Goal: Task Accomplishment & Management: Complete application form

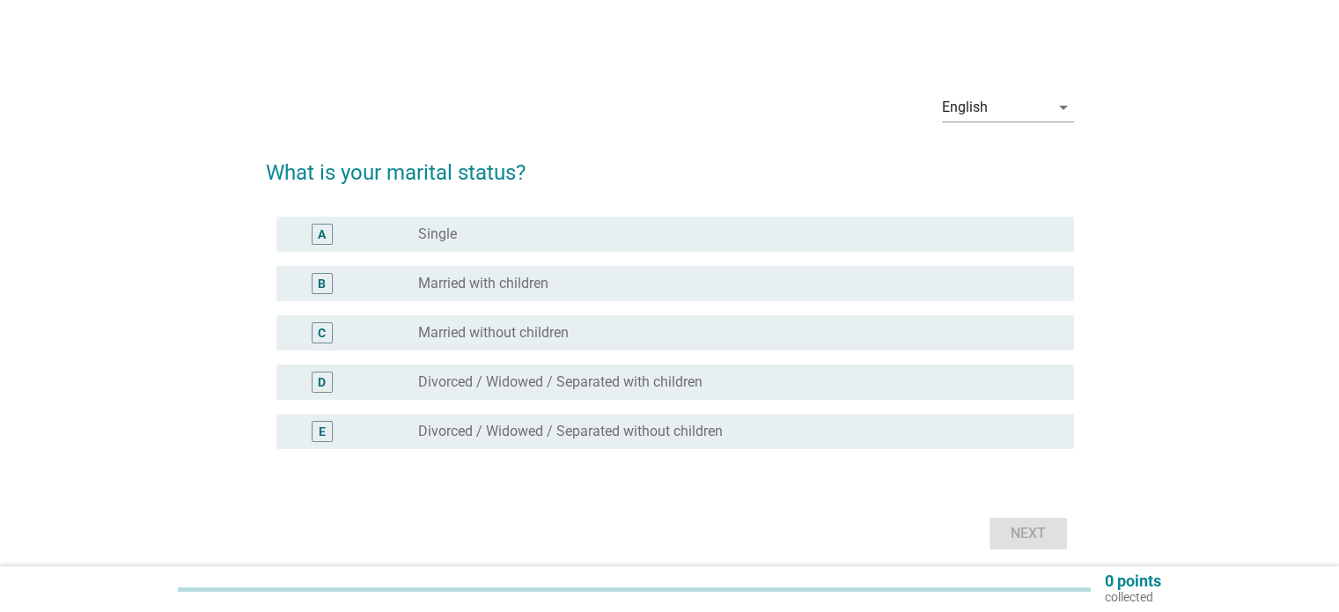
click at [572, 250] on div "A radio_button_unchecked Single" at bounding box center [674, 234] width 797 height 35
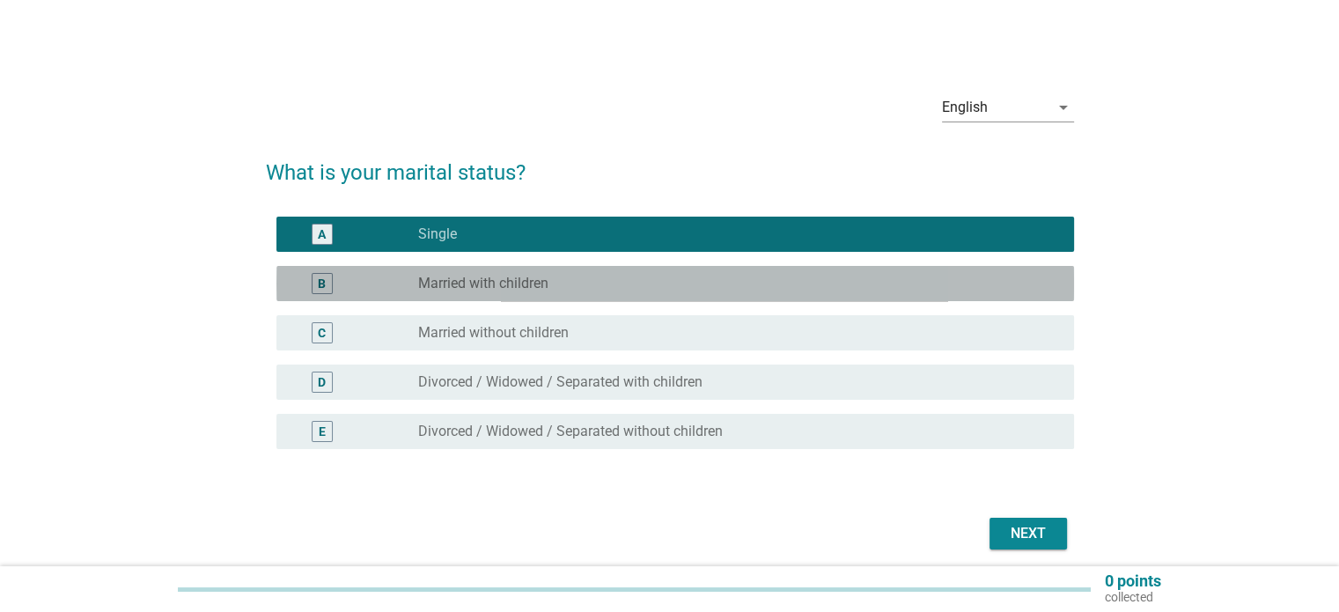
click at [572, 270] on div "B radio_button_unchecked Married with children" at bounding box center [674, 283] width 797 height 35
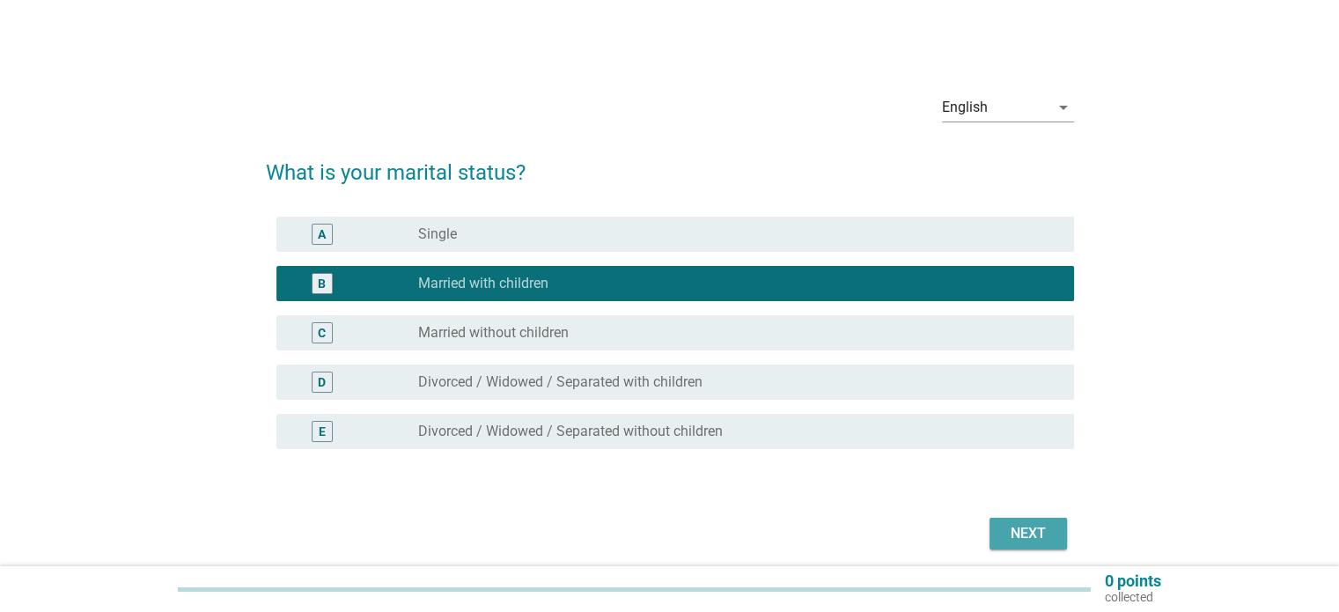
click at [991, 524] on button "Next" at bounding box center [1027, 534] width 77 height 32
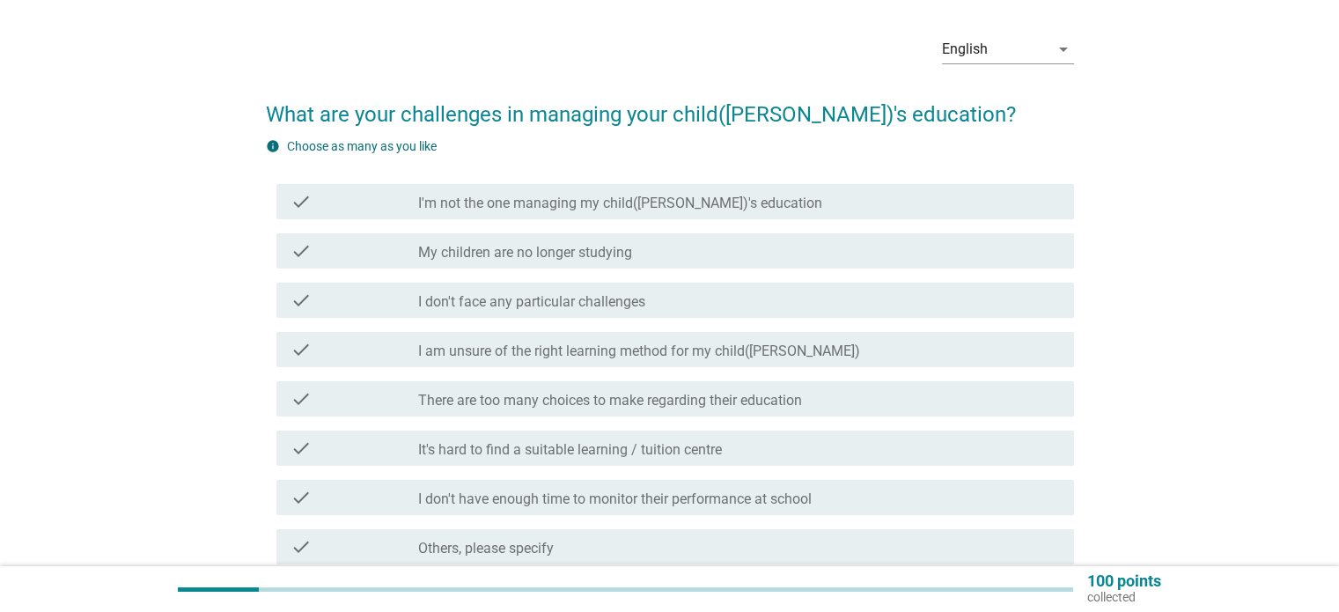
scroll to position [88, 0]
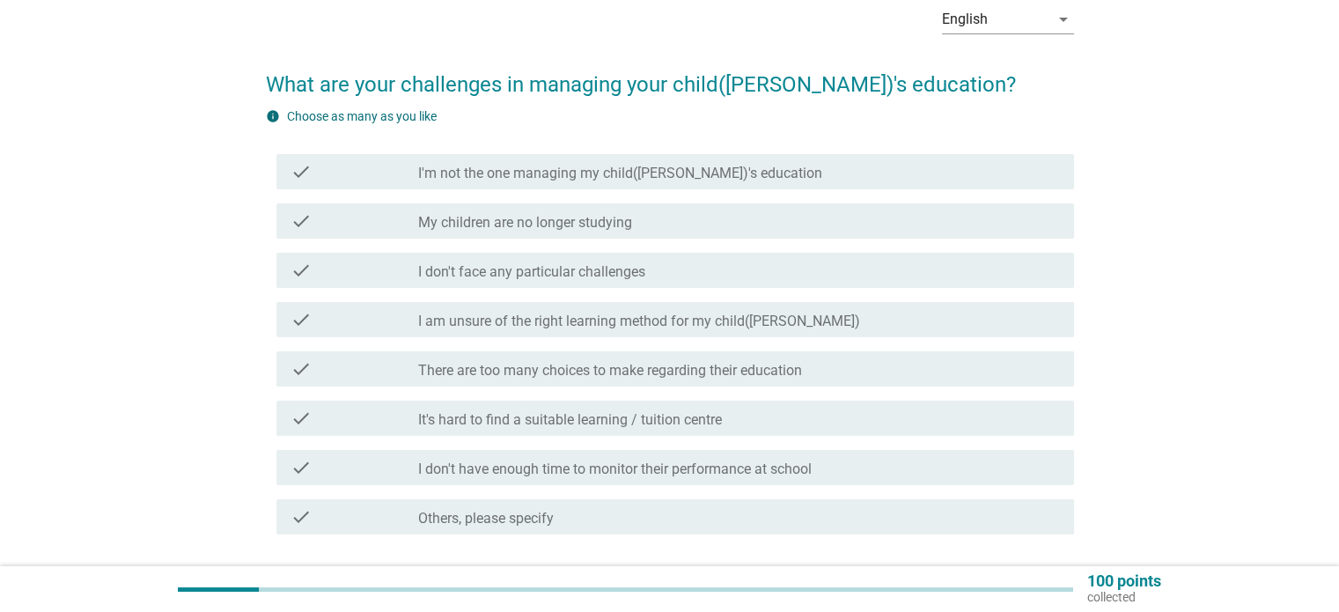
click at [704, 358] on div "check_box_outline_blank There are too many choices to make regarding their educ…" at bounding box center [738, 368] width 641 height 21
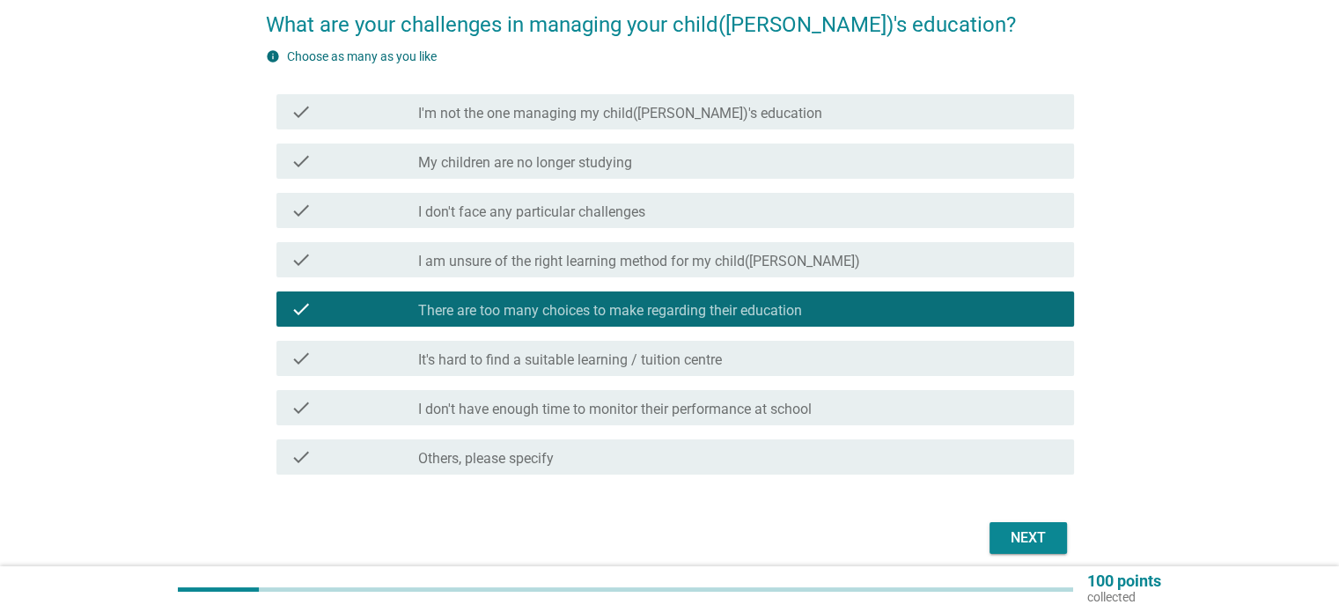
scroll to position [176, 0]
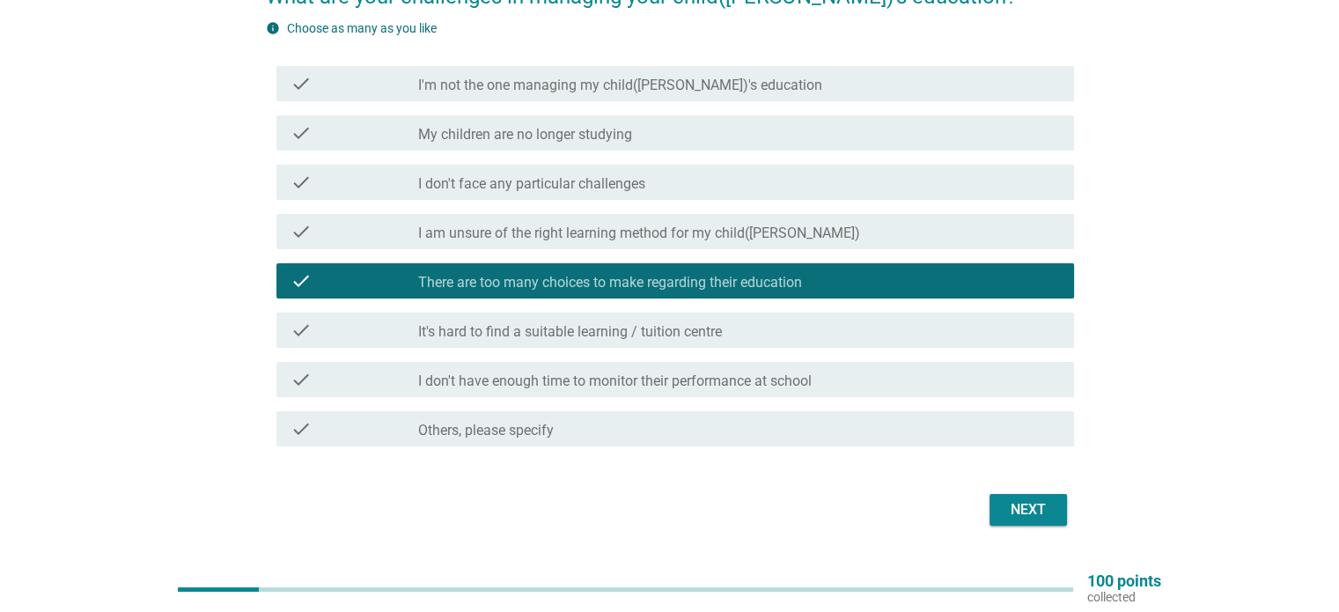
click at [1032, 522] on button "Next" at bounding box center [1027, 510] width 77 height 32
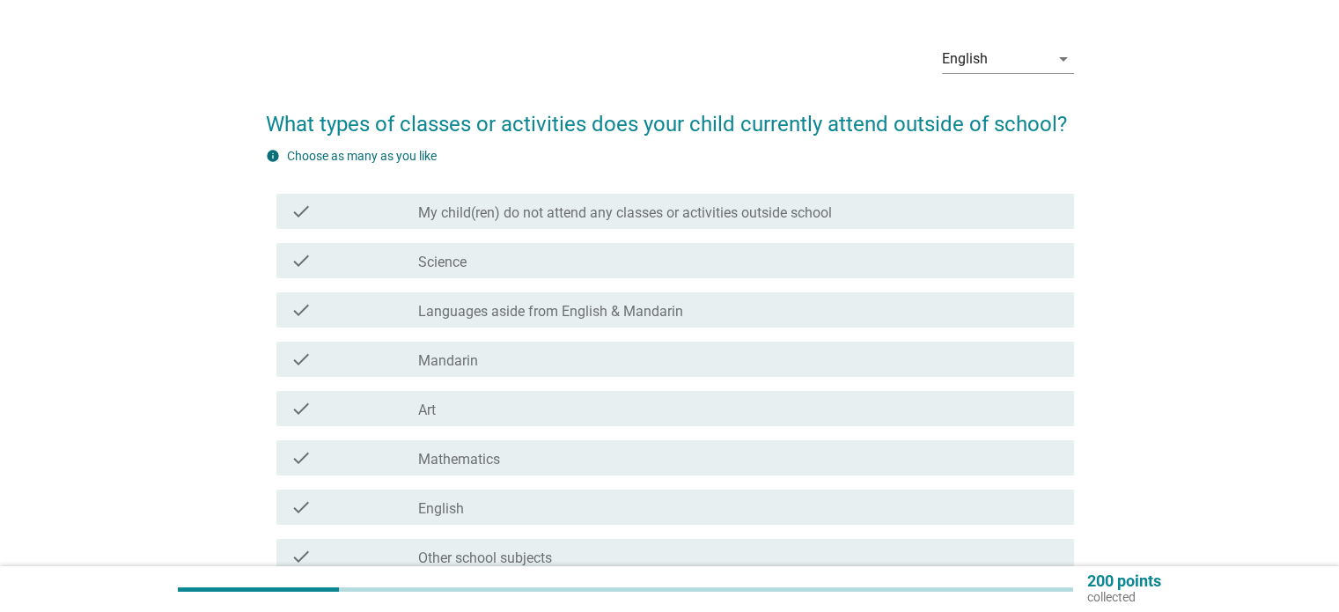
scroll to position [88, 0]
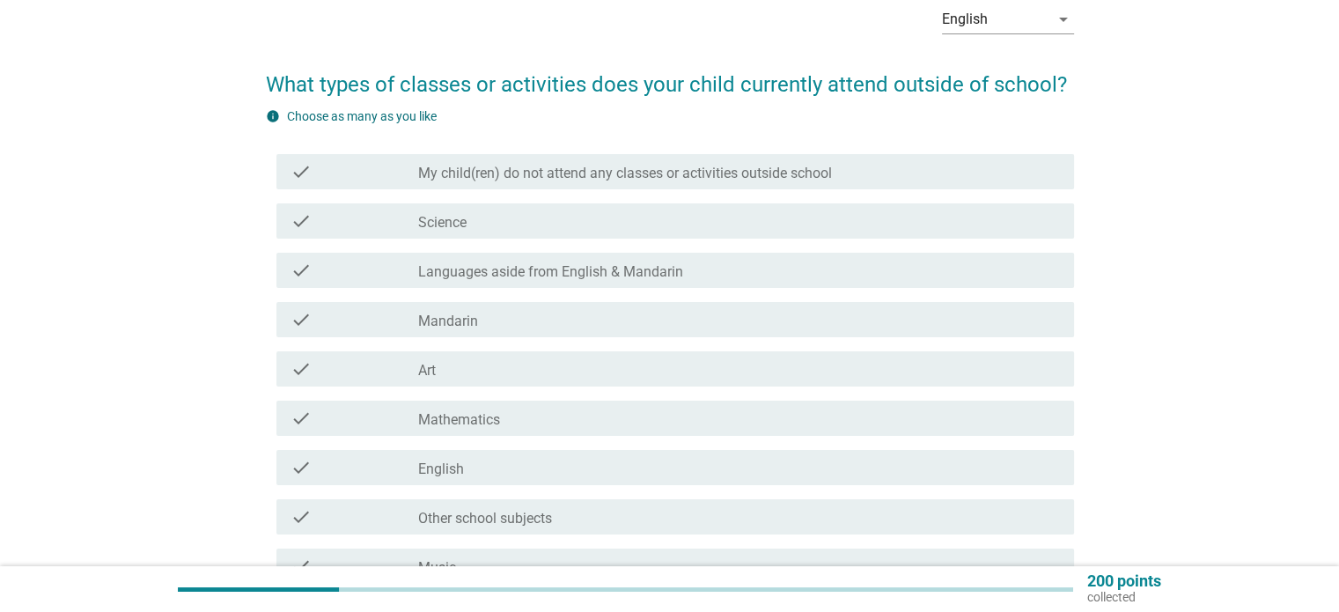
click at [525, 453] on div "check check_box_outline_blank English" at bounding box center [674, 467] width 797 height 35
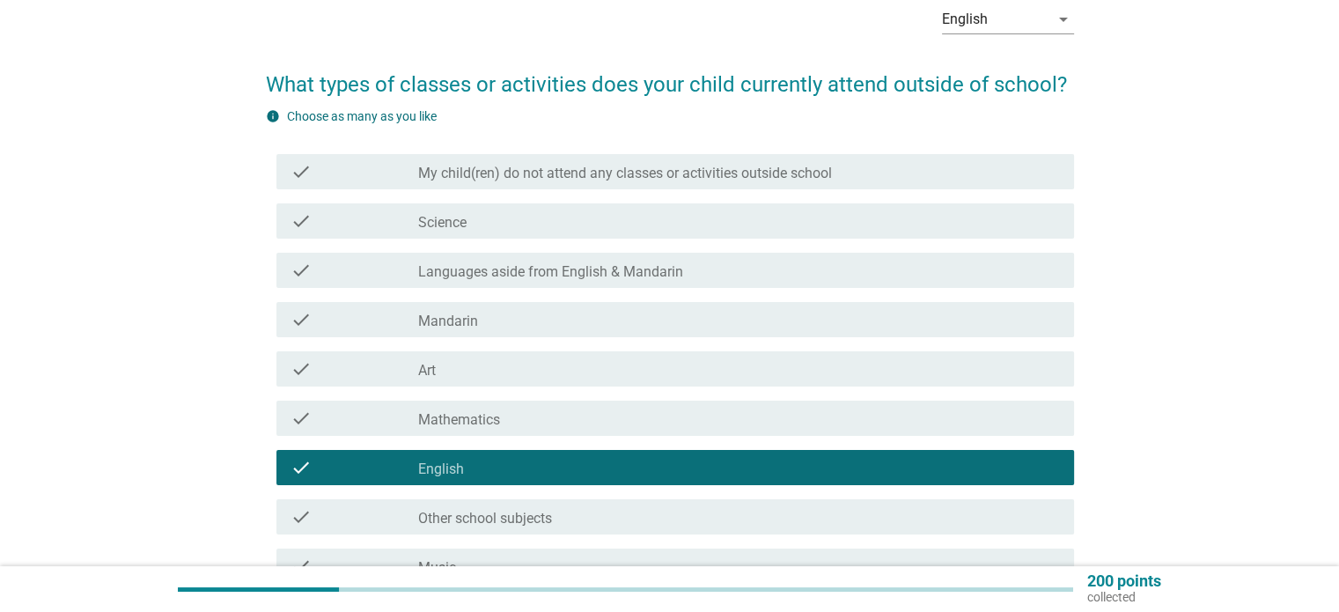
click at [461, 219] on label "Science" at bounding box center [442, 223] width 48 height 18
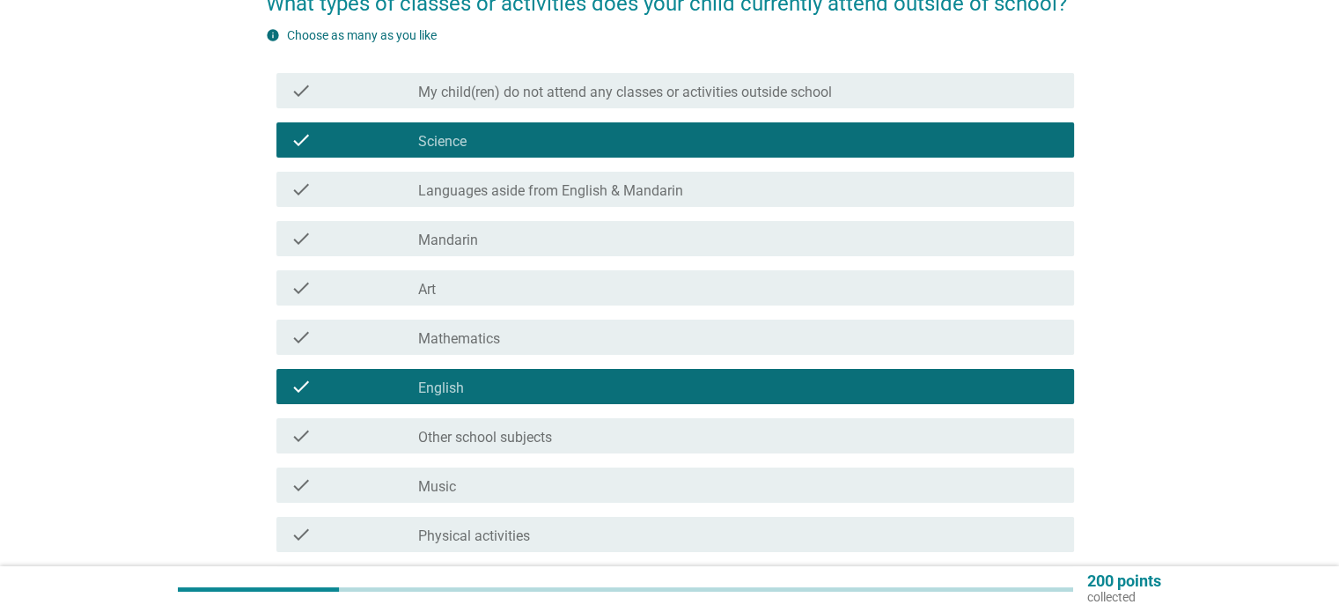
scroll to position [264, 0]
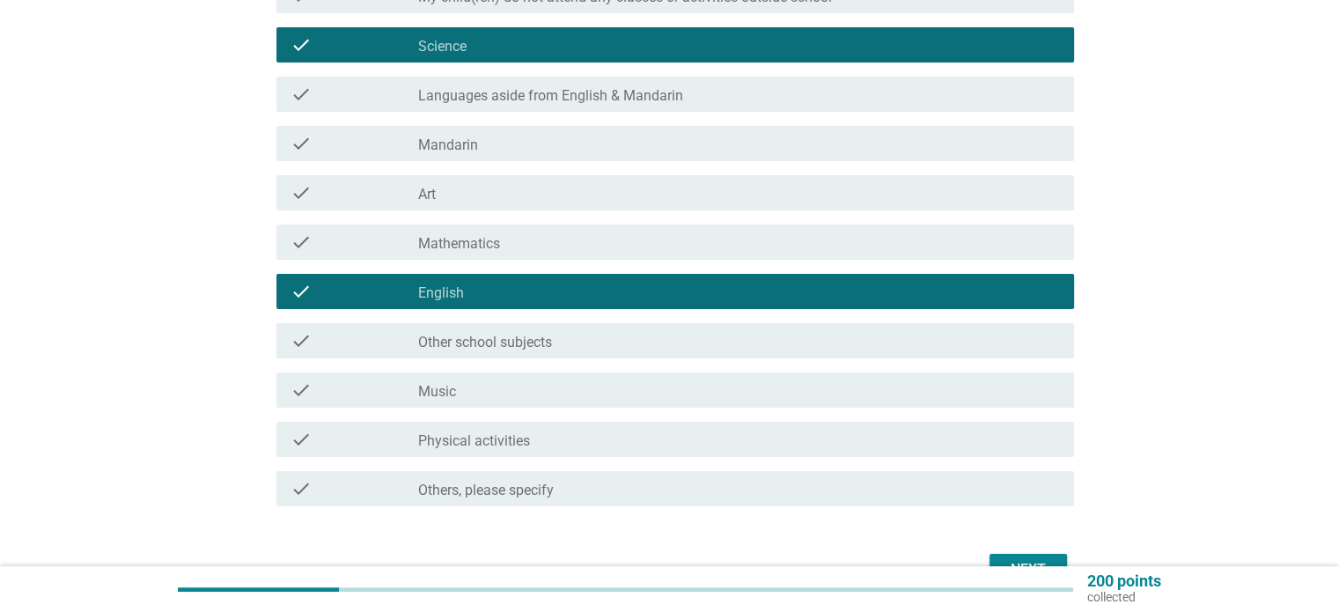
click at [475, 395] on div "check_box_outline_blank Music" at bounding box center [738, 389] width 641 height 21
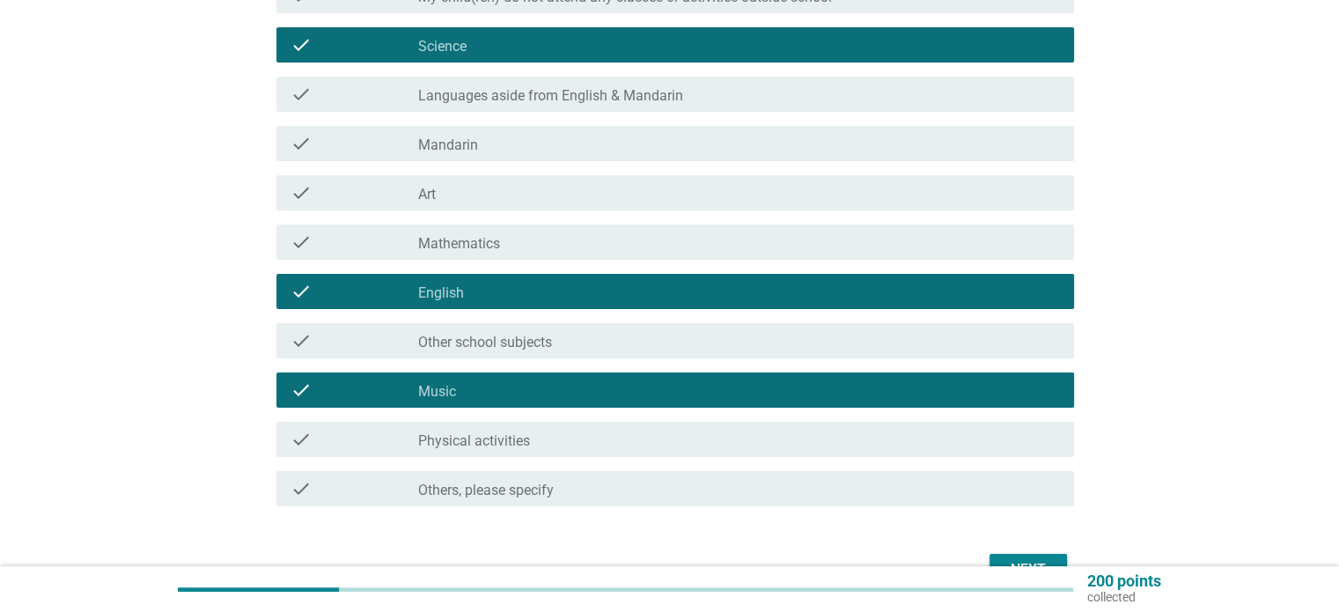
click at [492, 342] on label "Other school subjects" at bounding box center [485, 343] width 134 height 18
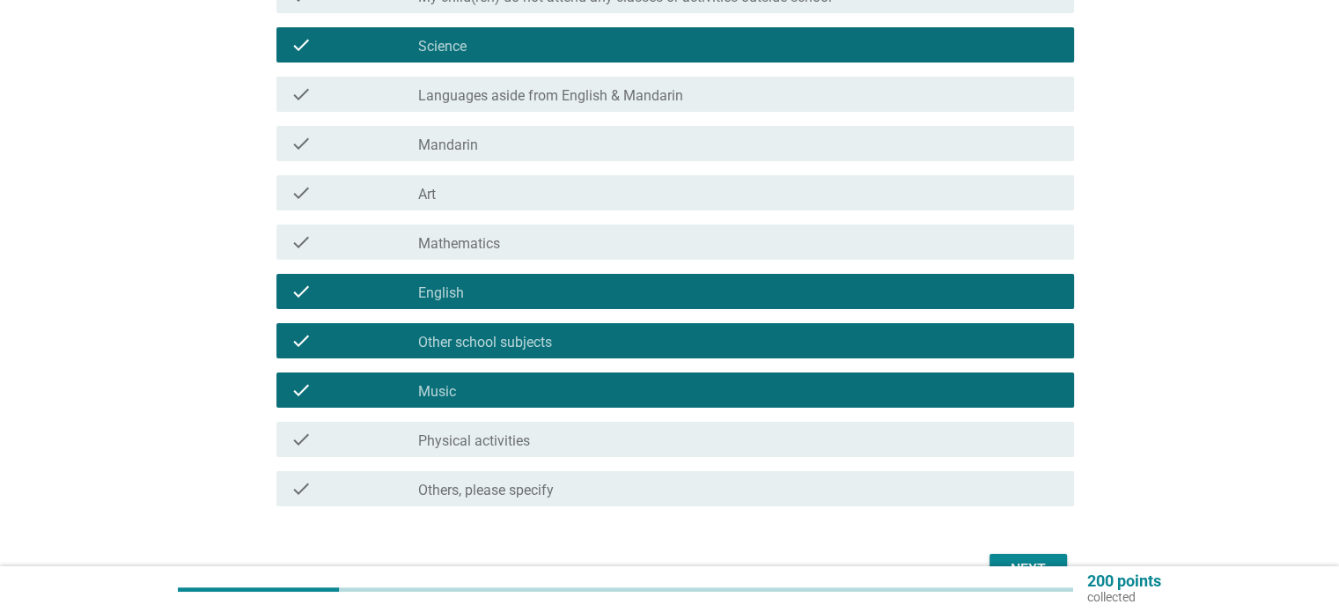
click at [492, 342] on label "Other school subjects" at bounding box center [485, 343] width 134 height 18
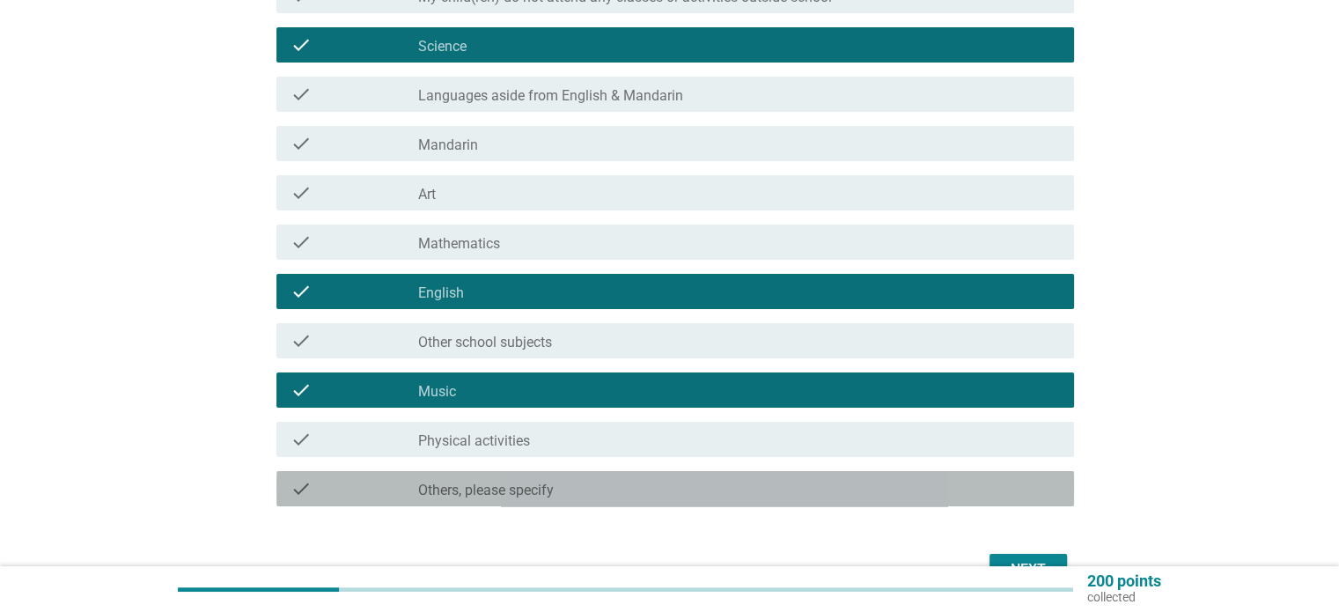
click at [499, 496] on label "Others, please specify" at bounding box center [486, 490] width 136 height 18
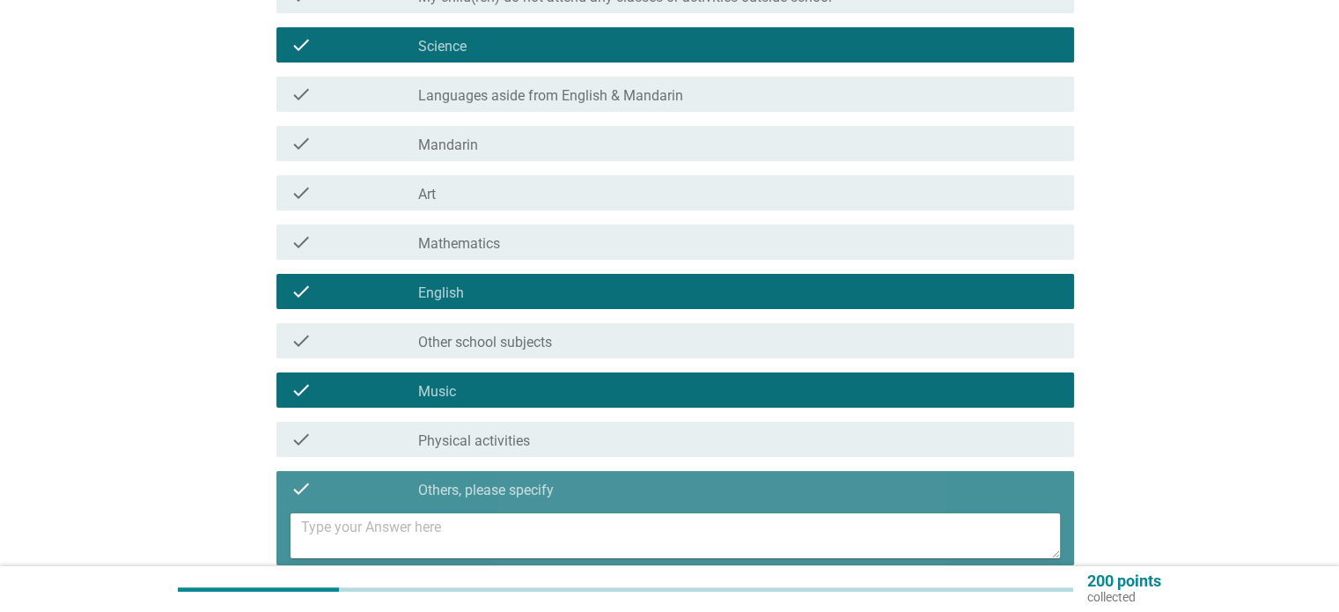
click at [532, 527] on textarea at bounding box center [680, 535] width 759 height 45
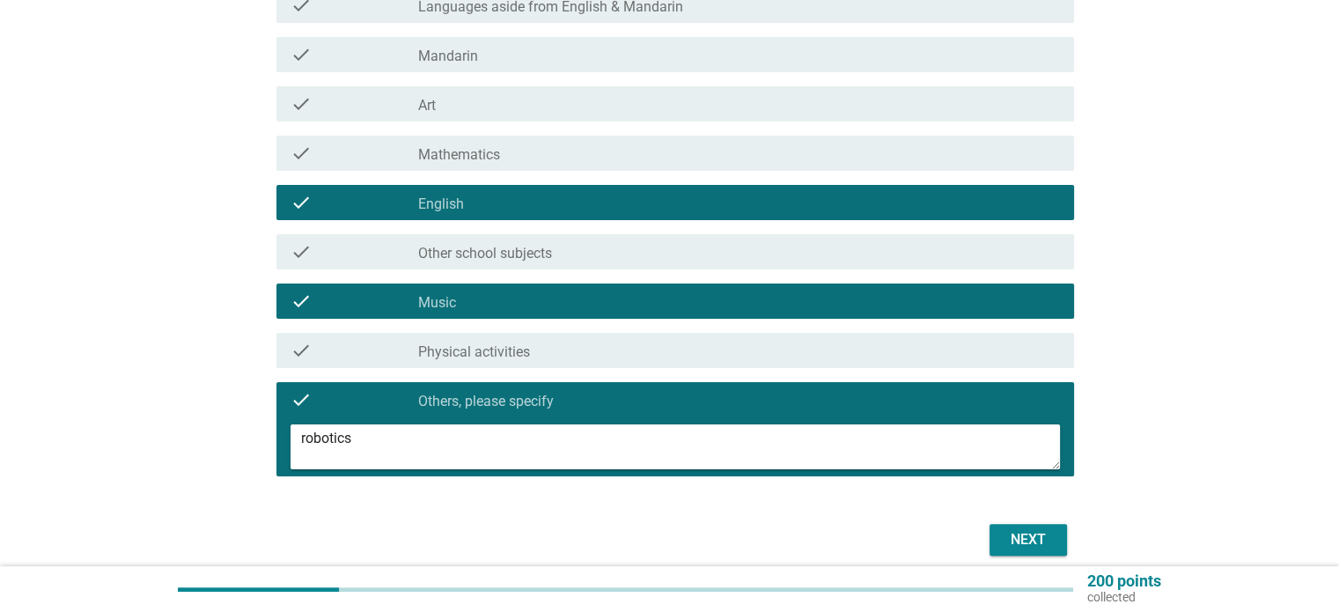
scroll to position [426, 0]
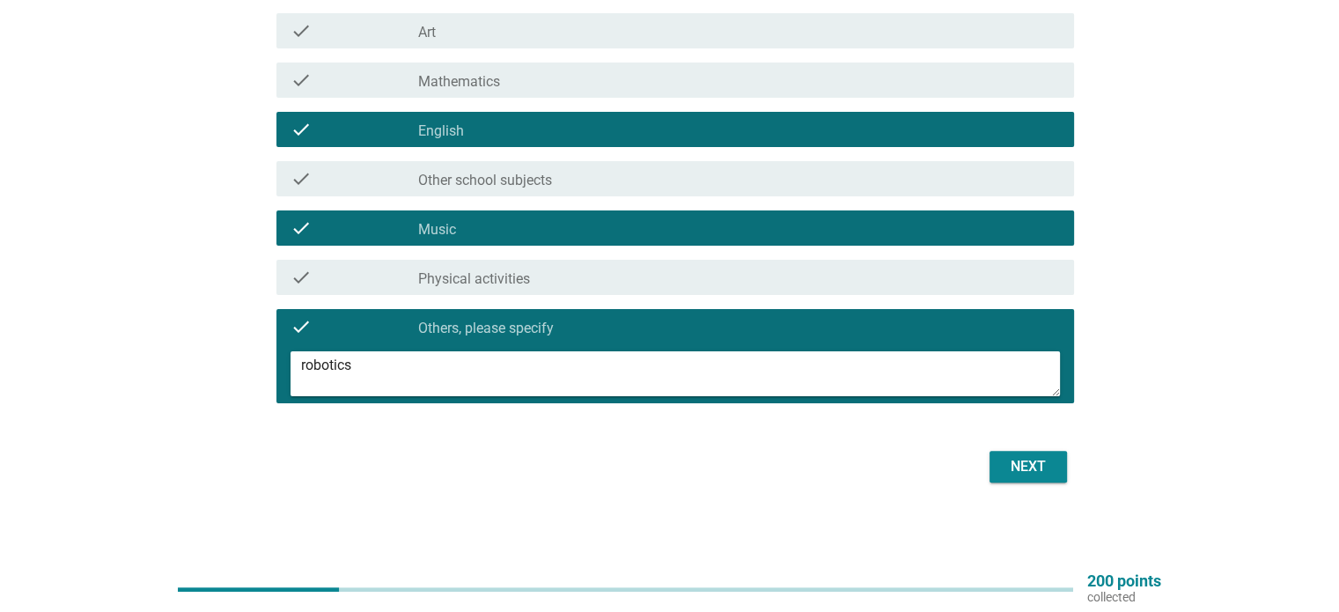
type textarea "robotics"
click at [1034, 462] on div "Next" at bounding box center [1027, 466] width 49 height 21
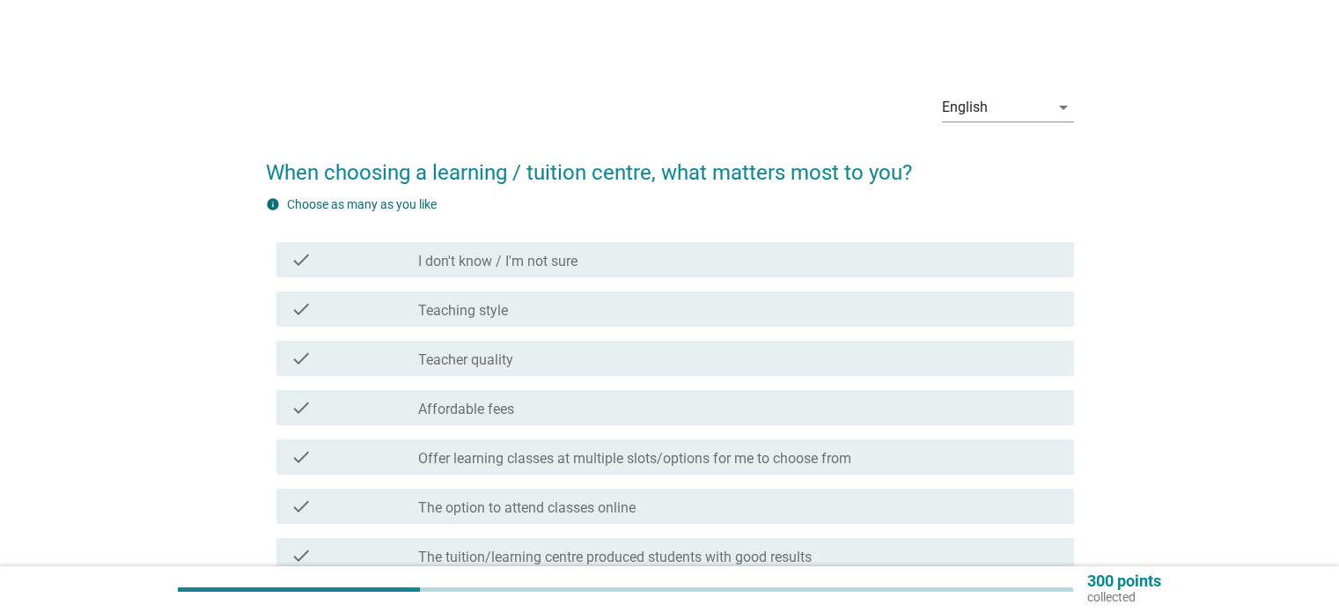
click at [512, 358] on label "Teacher quality" at bounding box center [465, 360] width 95 height 18
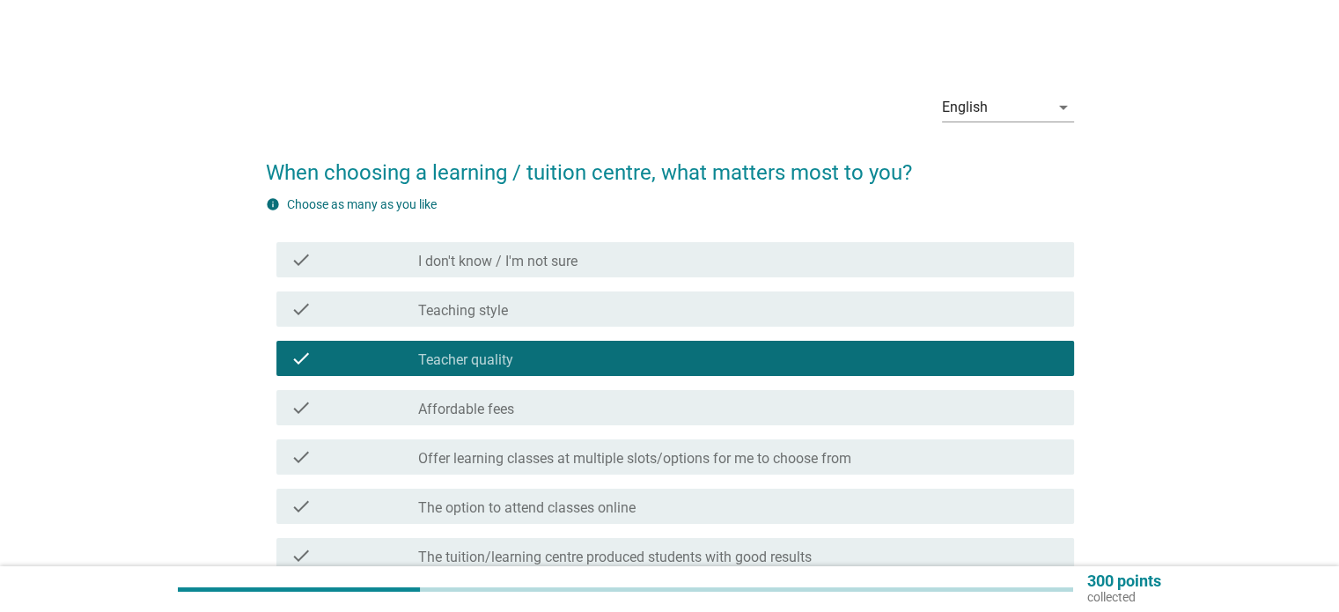
scroll to position [88, 0]
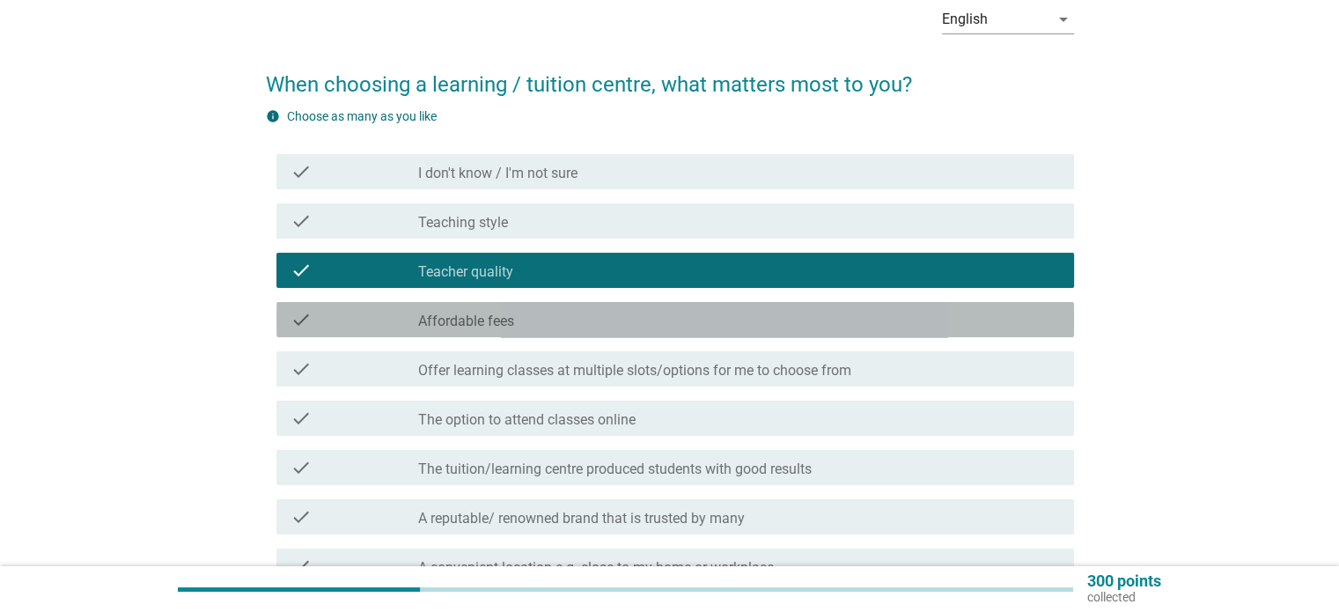
click at [518, 317] on div "check_box_outline_blank Affordable fees" at bounding box center [738, 319] width 641 height 21
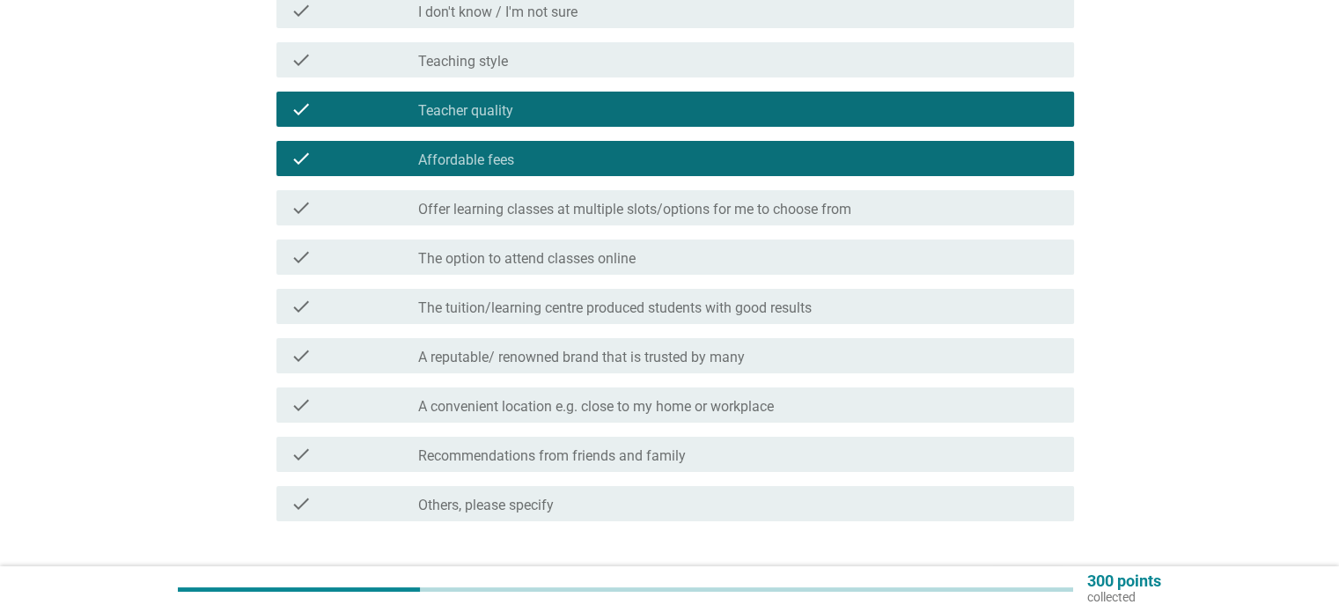
scroll to position [264, 0]
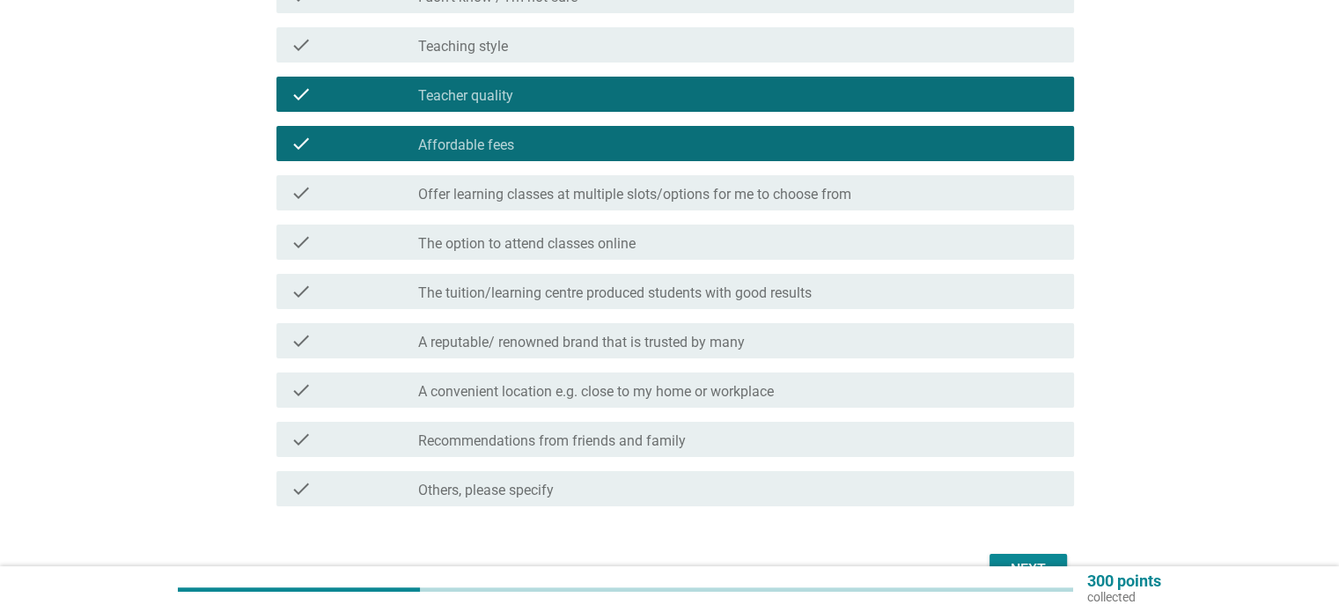
click at [744, 282] on div "check_box_outline_blank The tuition/learning centre produced students with good…" at bounding box center [738, 291] width 641 height 21
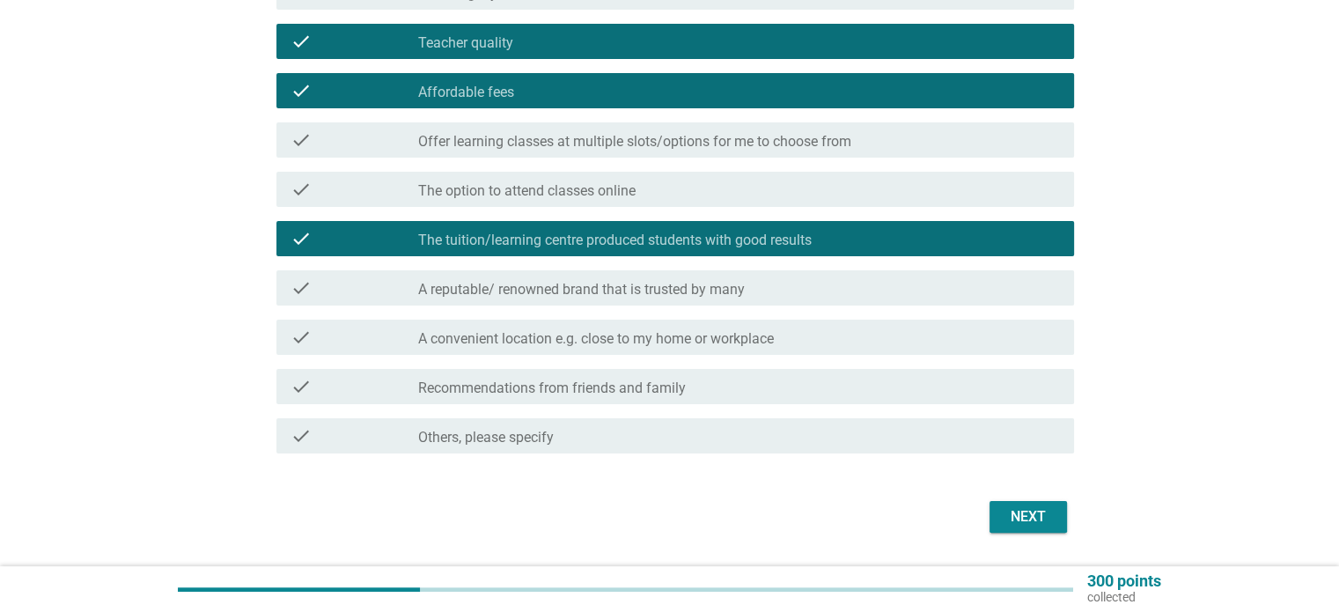
scroll to position [367, 0]
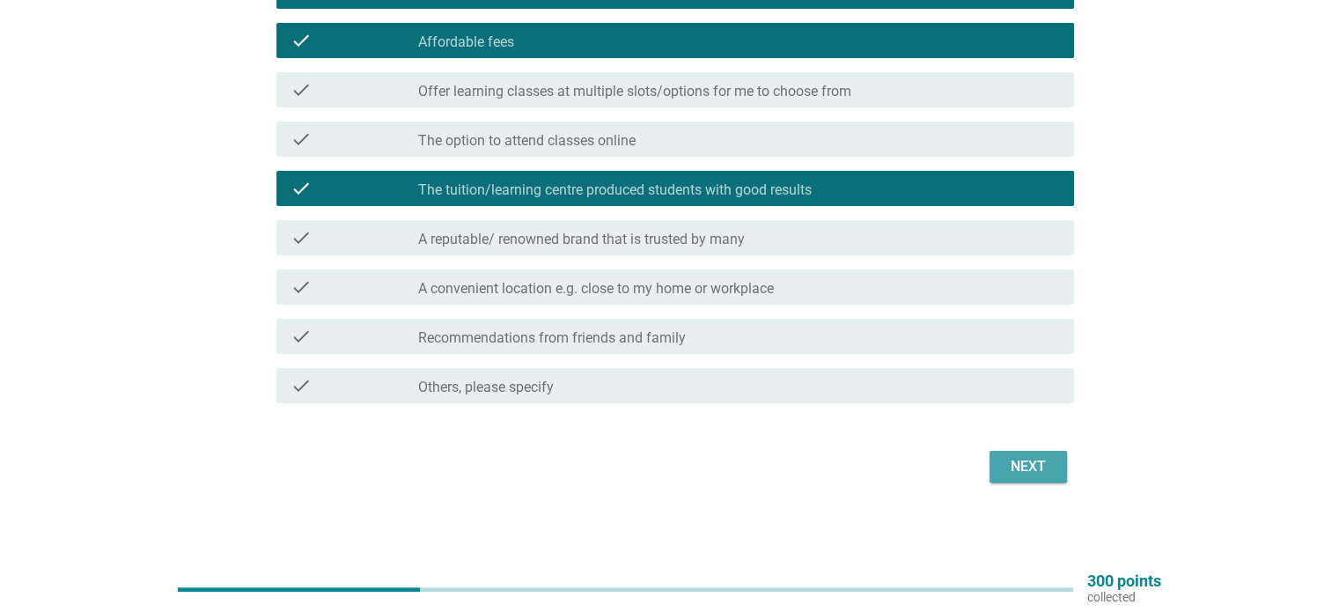
click at [1042, 470] on div "Next" at bounding box center [1027, 466] width 49 height 21
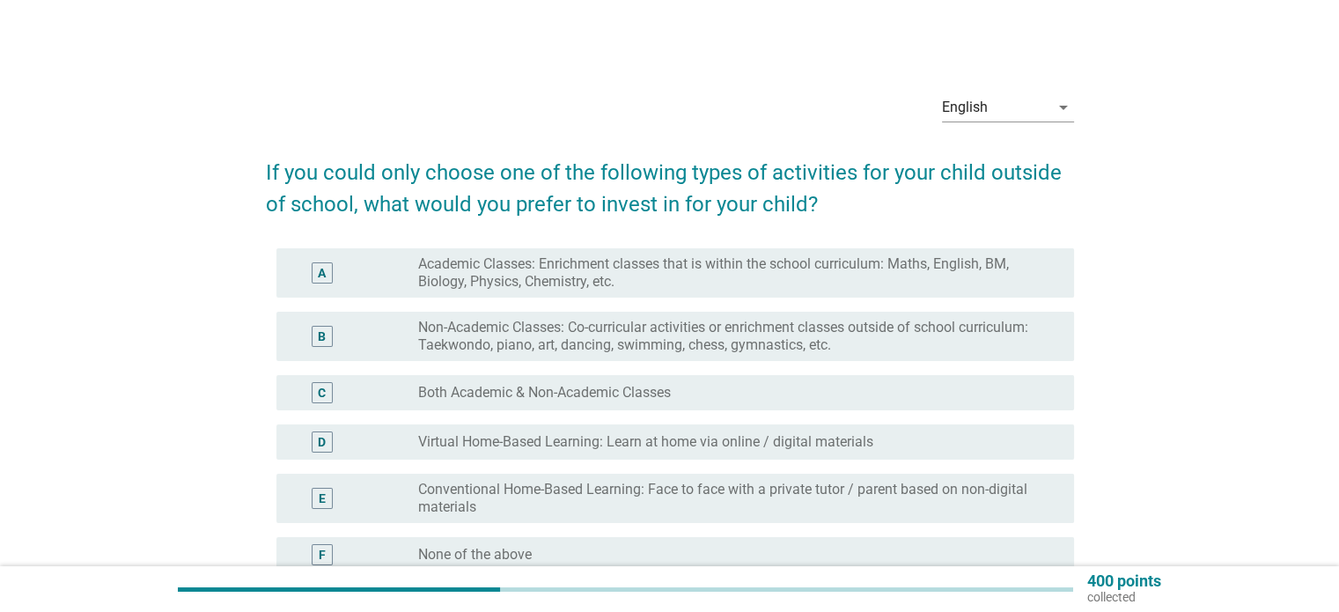
click at [510, 395] on label "Both Academic & Non-Academic Classes" at bounding box center [544, 393] width 253 height 18
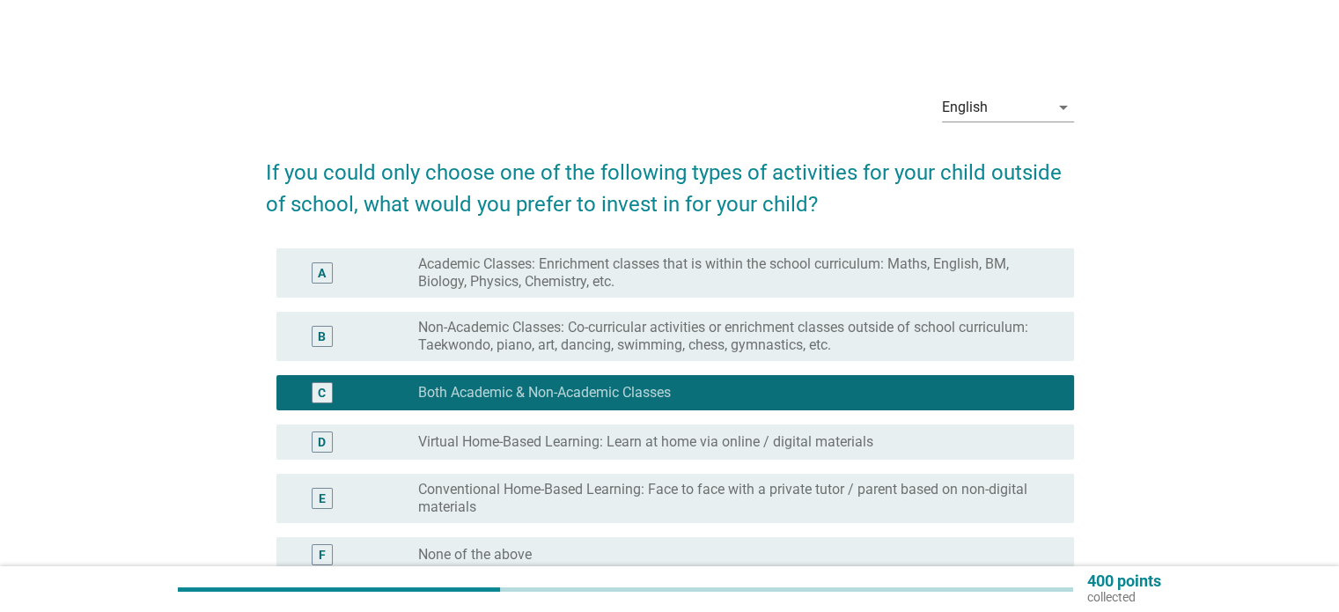
scroll to position [190, 0]
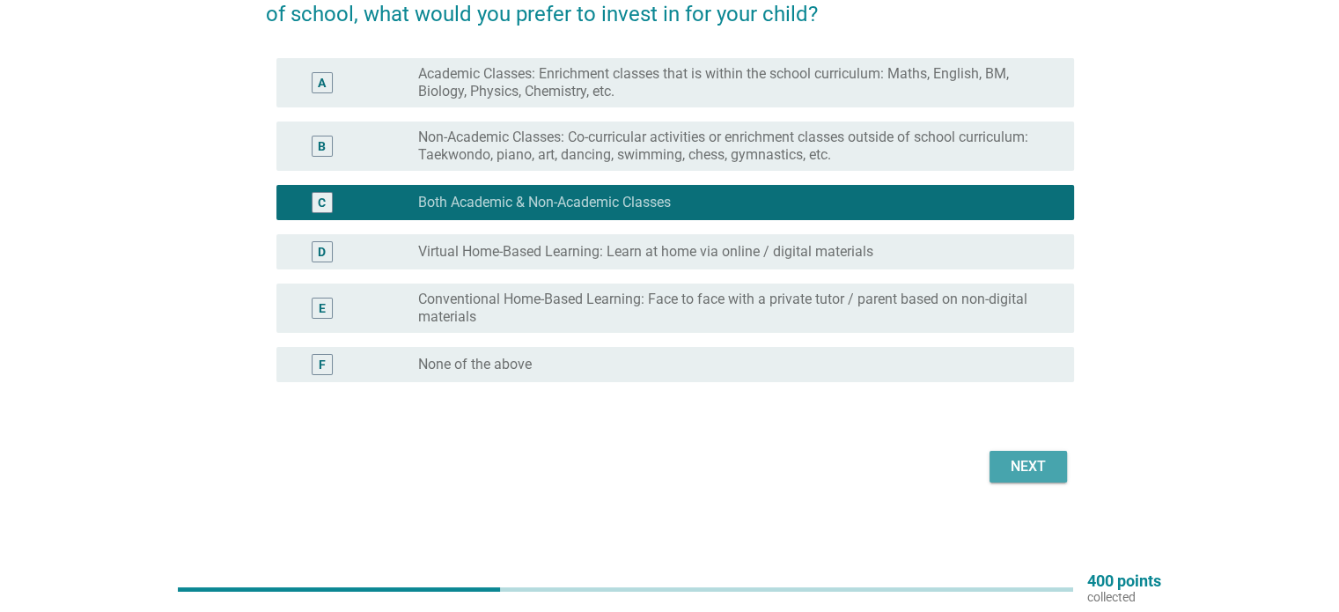
click at [1030, 451] on button "Next" at bounding box center [1027, 467] width 77 height 32
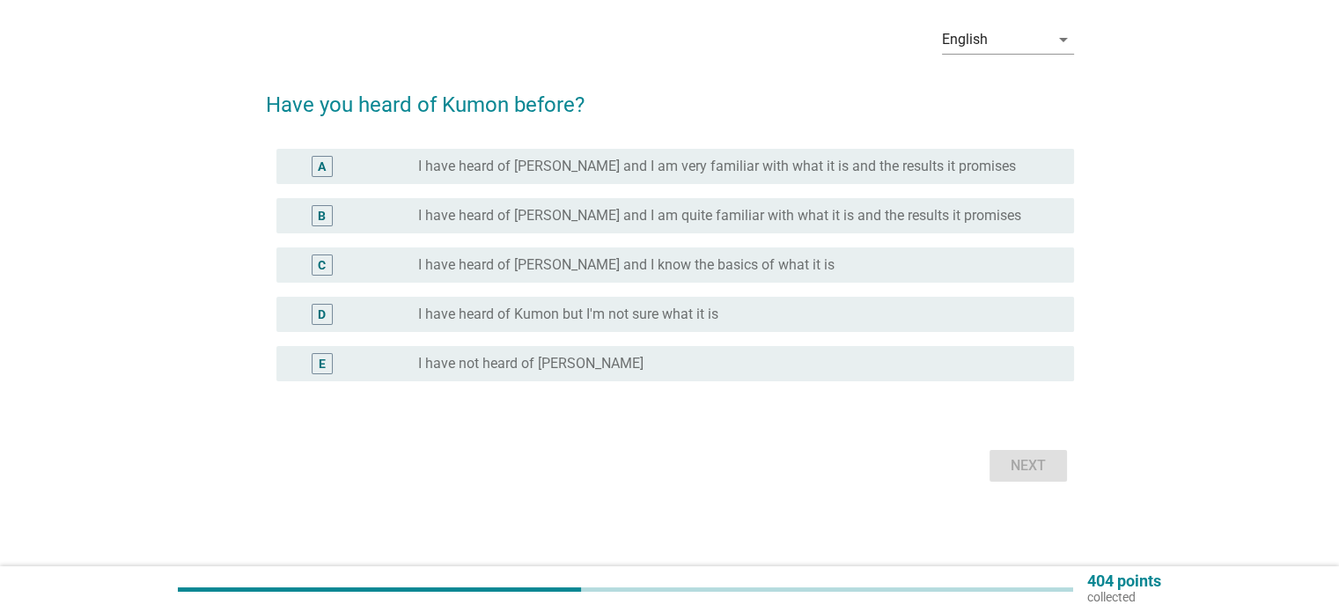
scroll to position [0, 0]
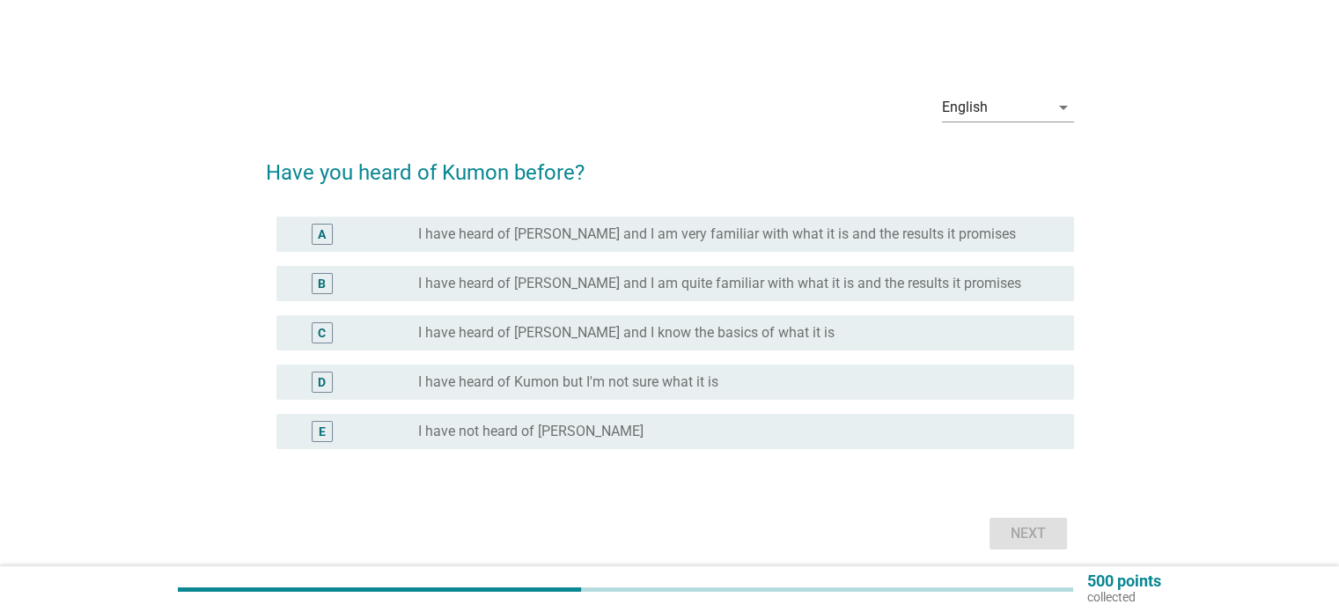
click at [556, 334] on label "I have heard of [PERSON_NAME] and I know the basics of what it is" at bounding box center [626, 333] width 416 height 18
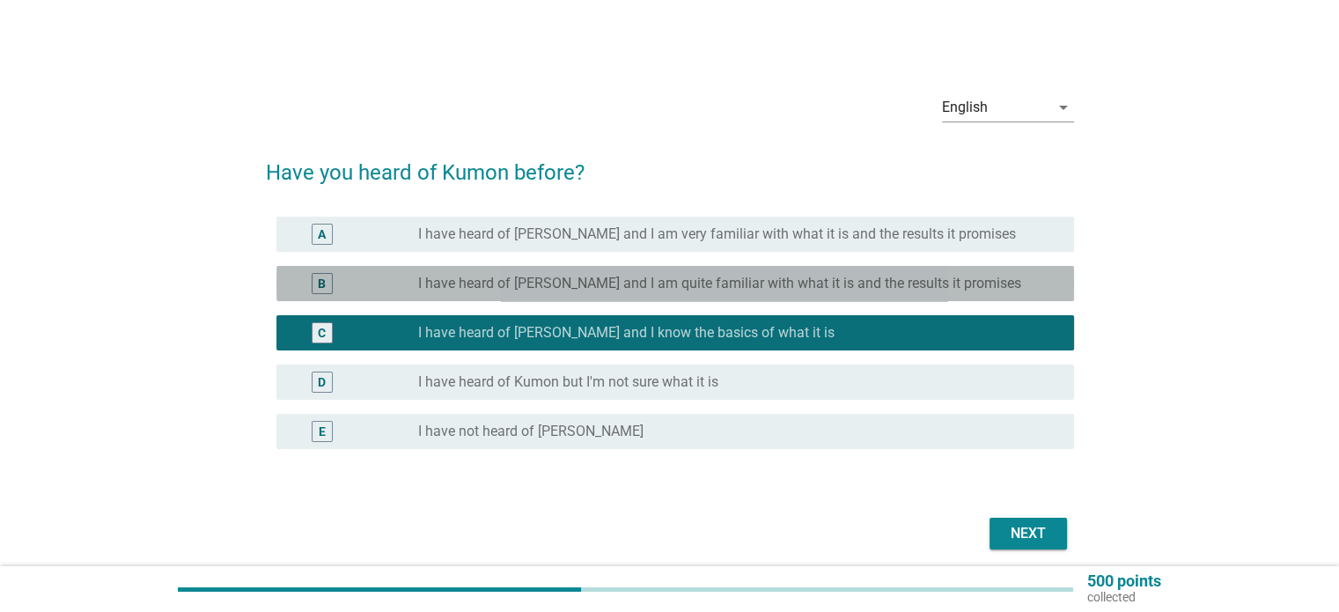
click at [549, 287] on label "I have heard of [PERSON_NAME] and I am quite familiar with what it is and the r…" at bounding box center [719, 284] width 603 height 18
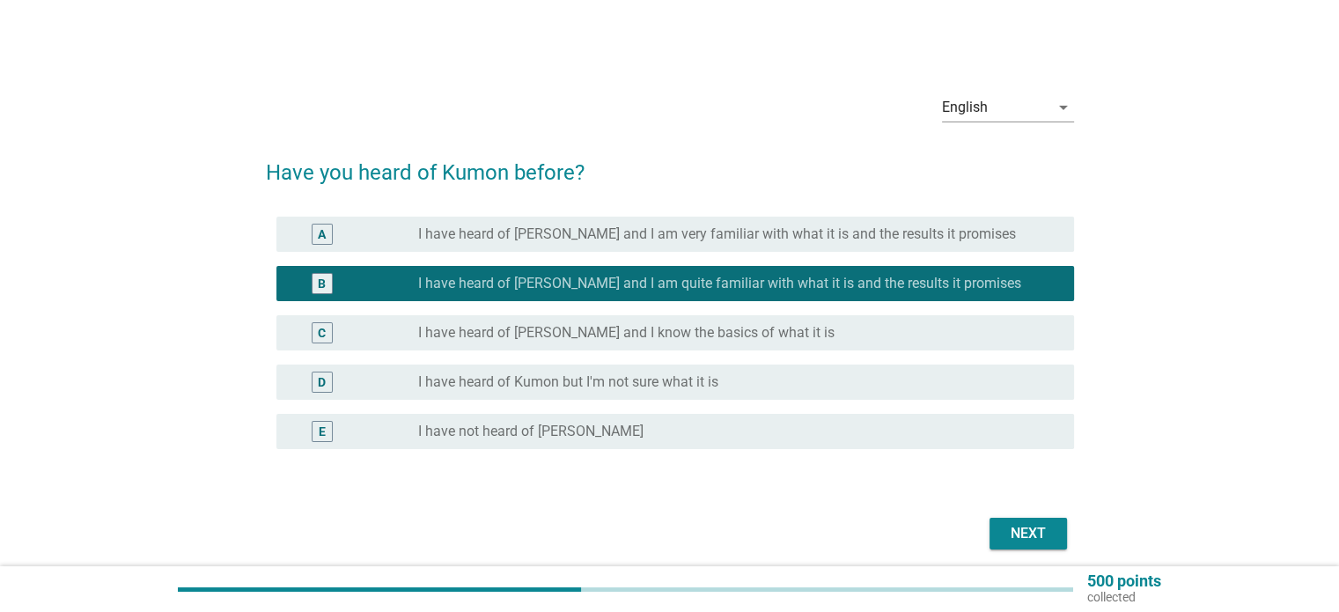
click at [1019, 524] on div "Next" at bounding box center [1027, 533] width 49 height 21
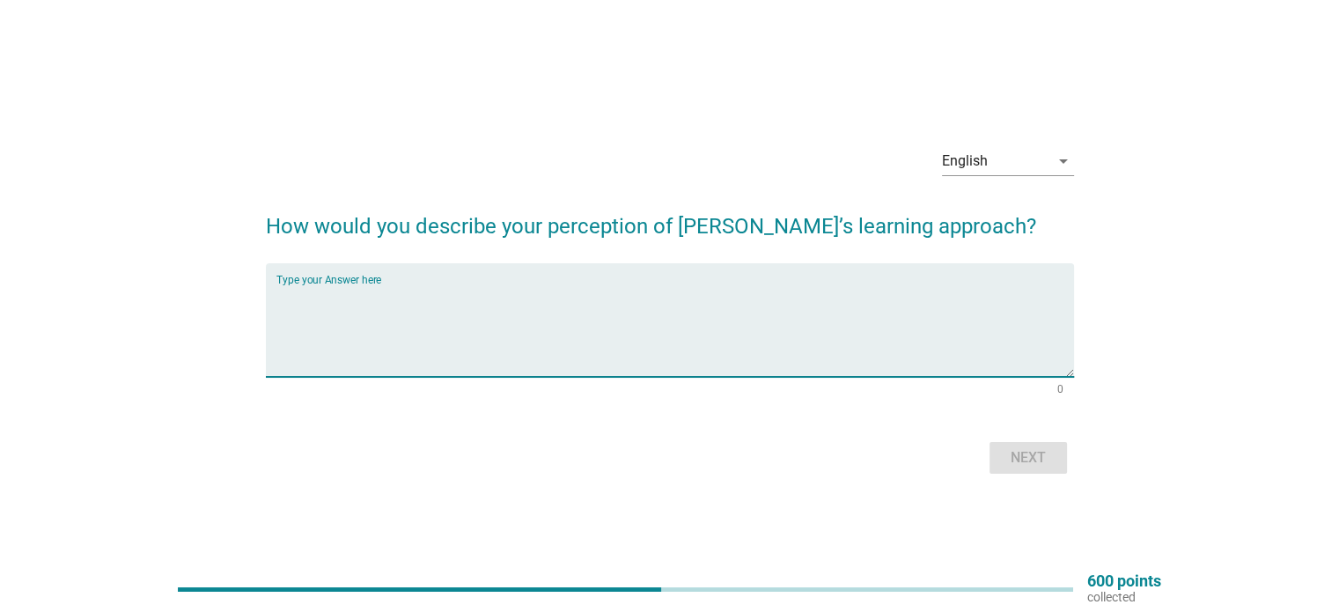
click at [714, 288] on textarea "Type your Answer here" at bounding box center [674, 330] width 797 height 92
type textarea "simplified"
click at [1008, 450] on div "Next" at bounding box center [1027, 457] width 49 height 21
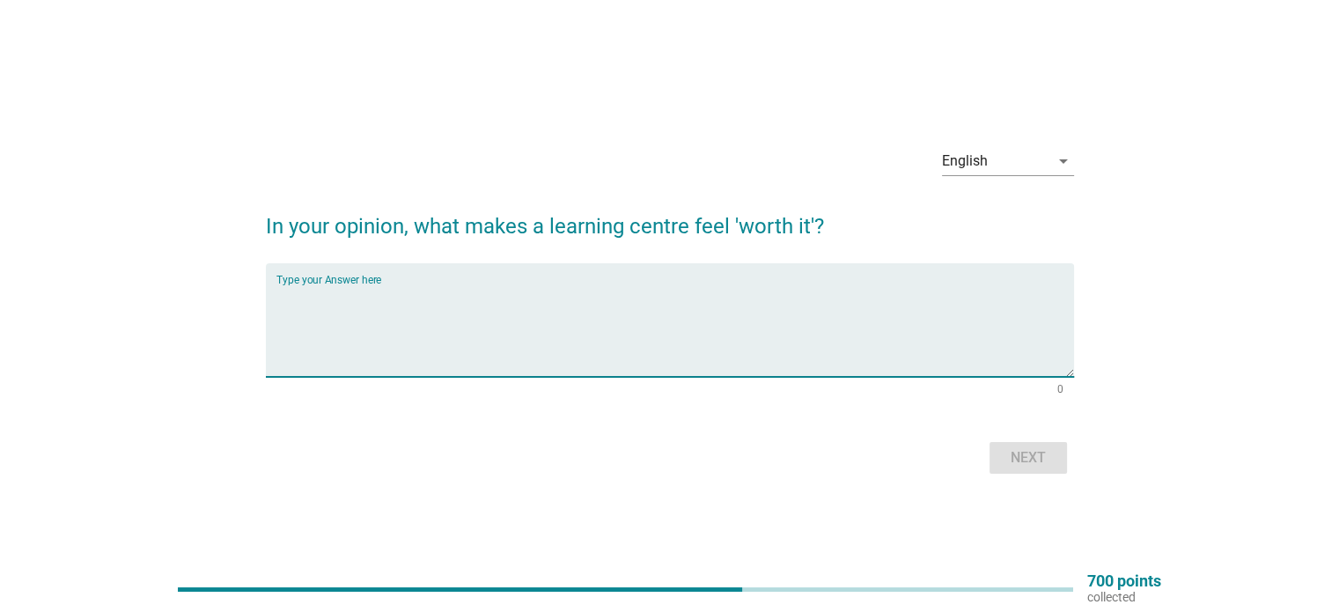
click at [614, 331] on textarea "Type your Answer here" at bounding box center [674, 330] width 797 height 92
type textarea "results"
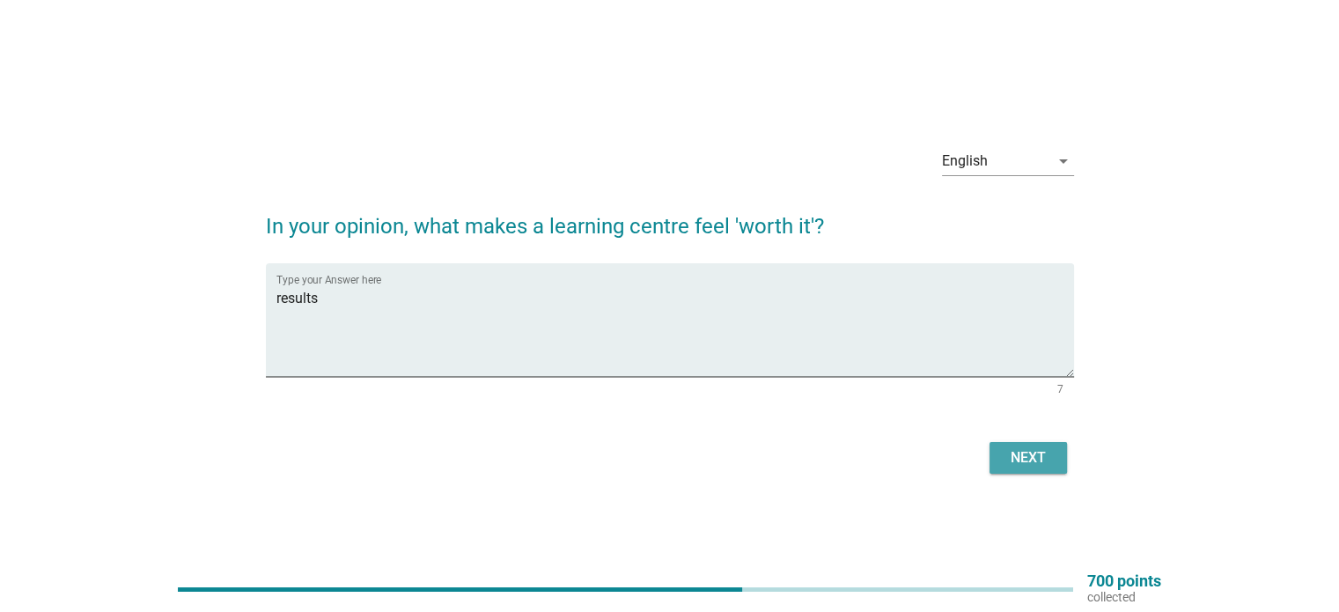
click at [1054, 459] on button "Next" at bounding box center [1027, 458] width 77 height 32
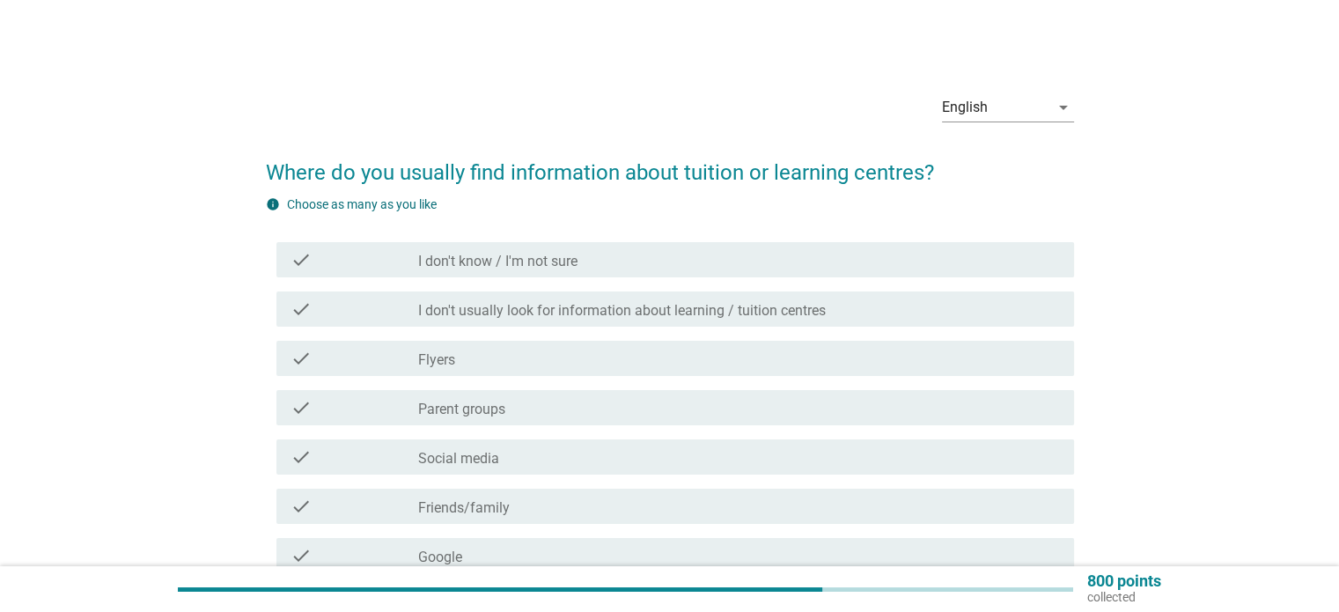
click at [446, 422] on div "check check_box_outline_blank Parent groups" at bounding box center [674, 407] width 797 height 35
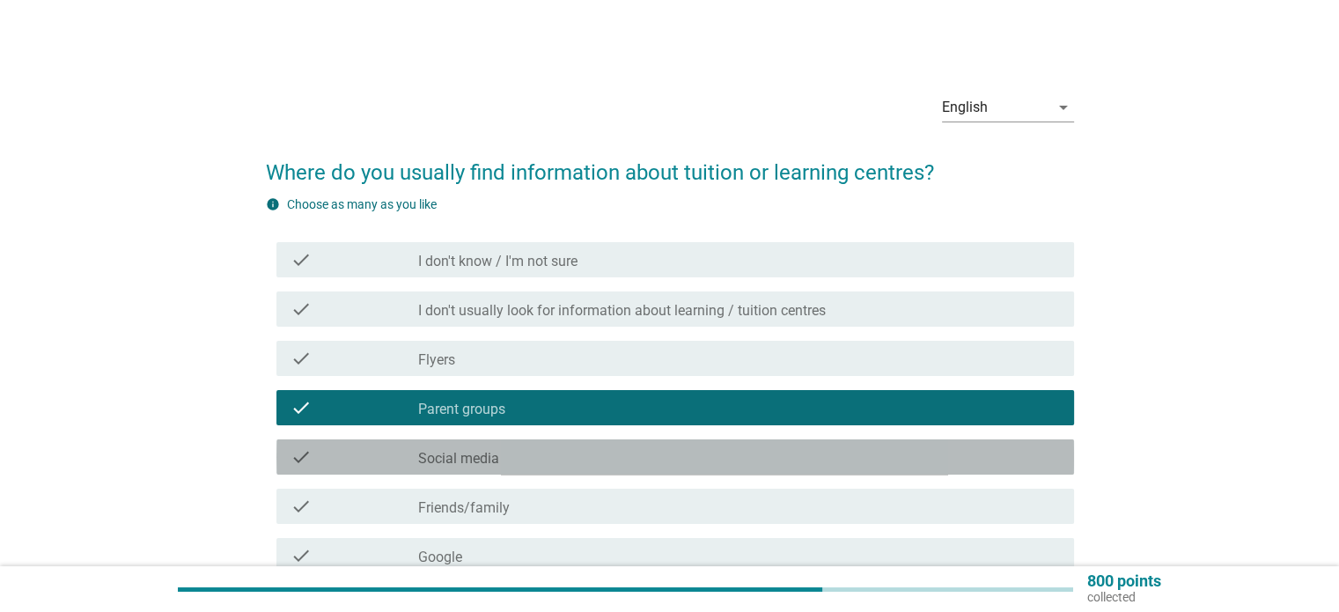
click at [447, 444] on div "check check_box_outline_blank Social media" at bounding box center [674, 456] width 797 height 35
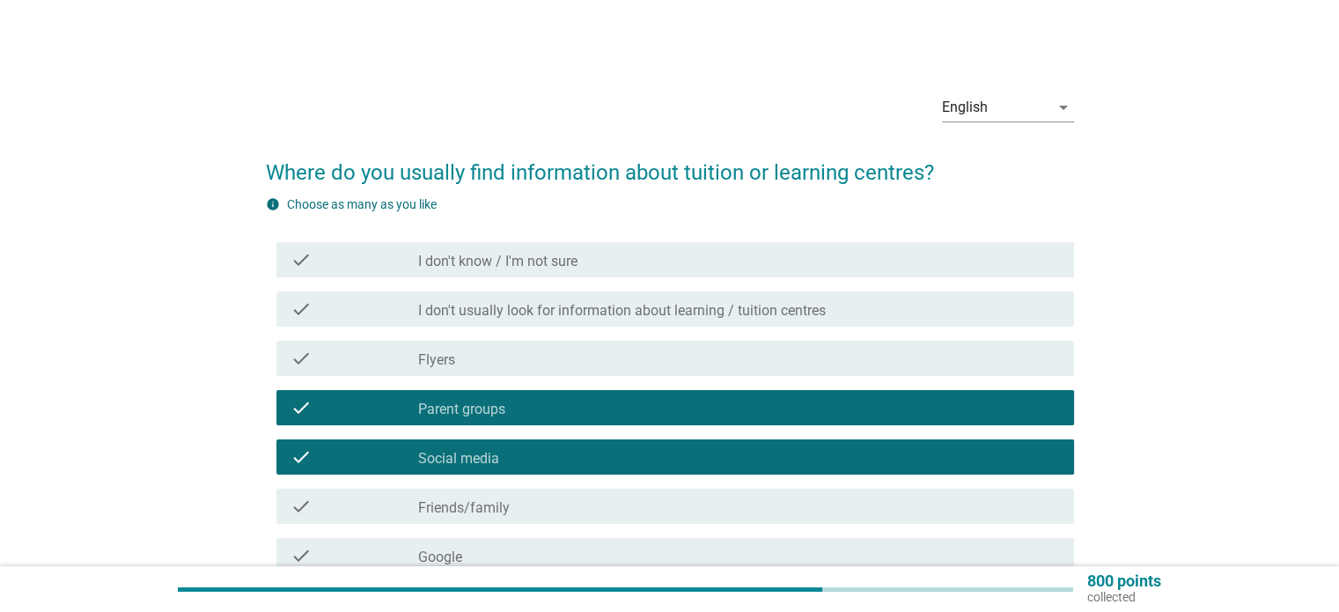
scroll to position [176, 0]
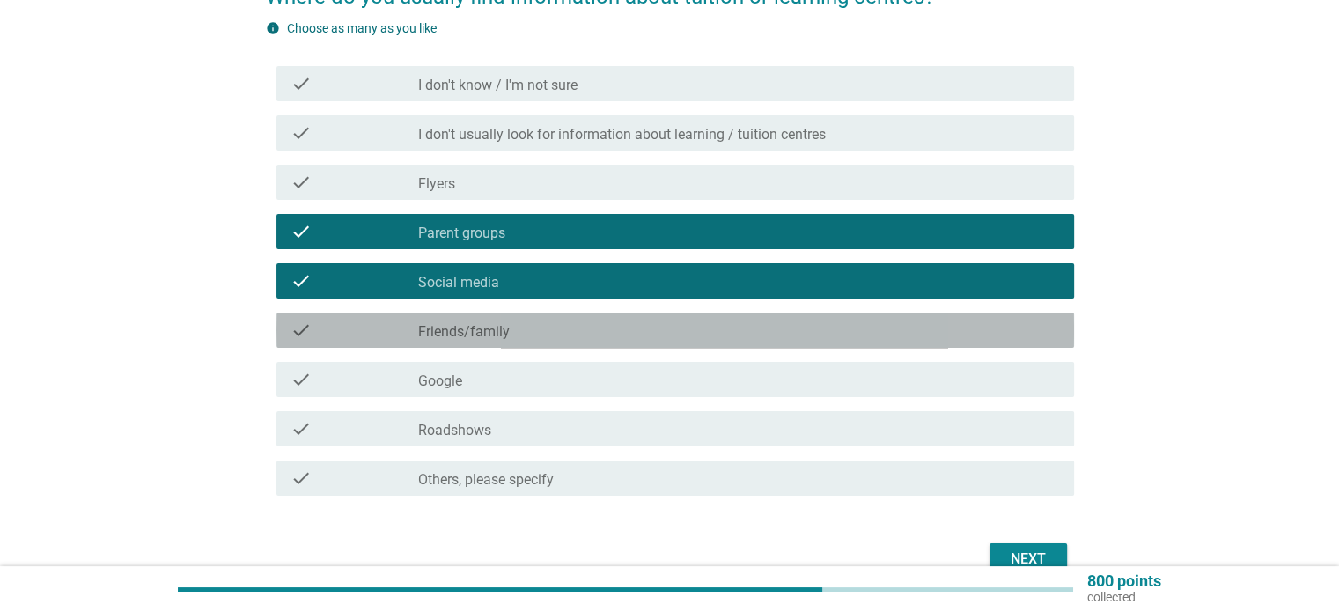
click at [461, 341] on div "check check_box_outline_blank Friends/family" at bounding box center [674, 329] width 797 height 35
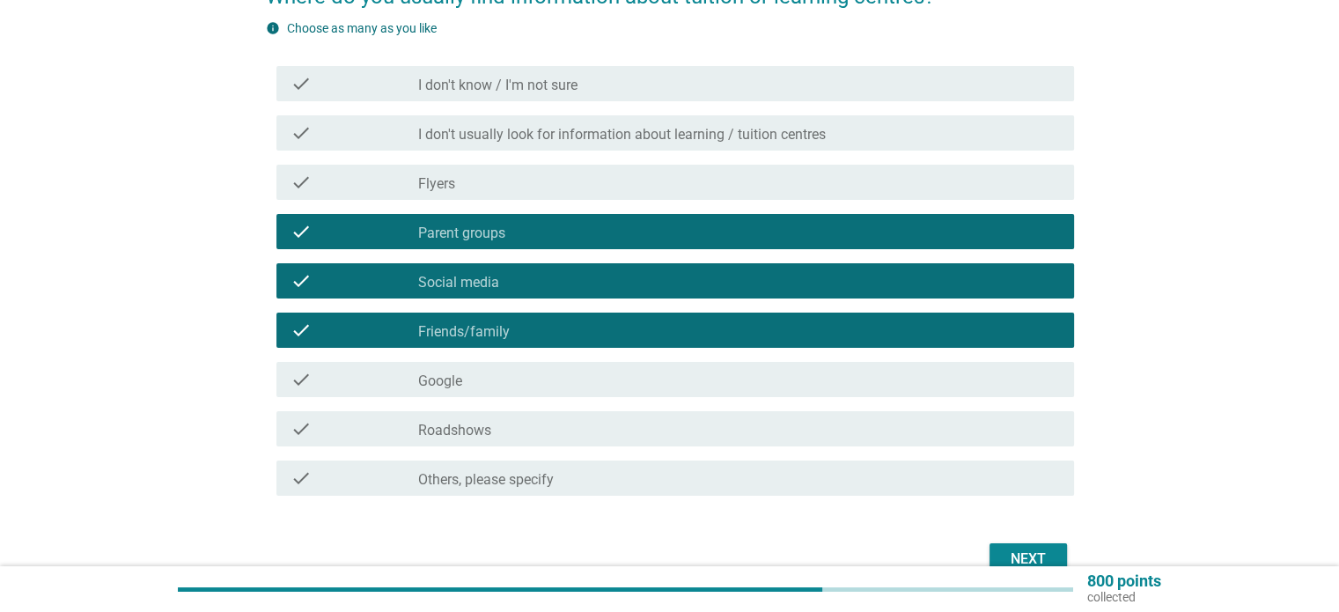
click at [1046, 548] on div "Next" at bounding box center [1027, 558] width 49 height 21
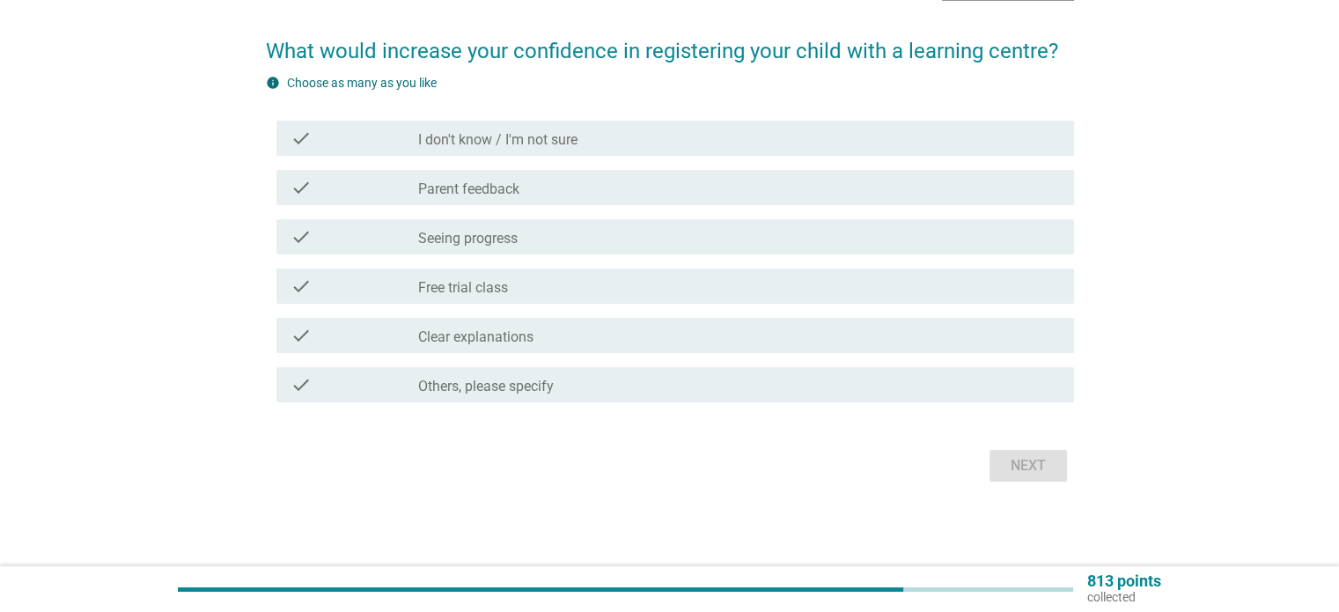
scroll to position [0, 0]
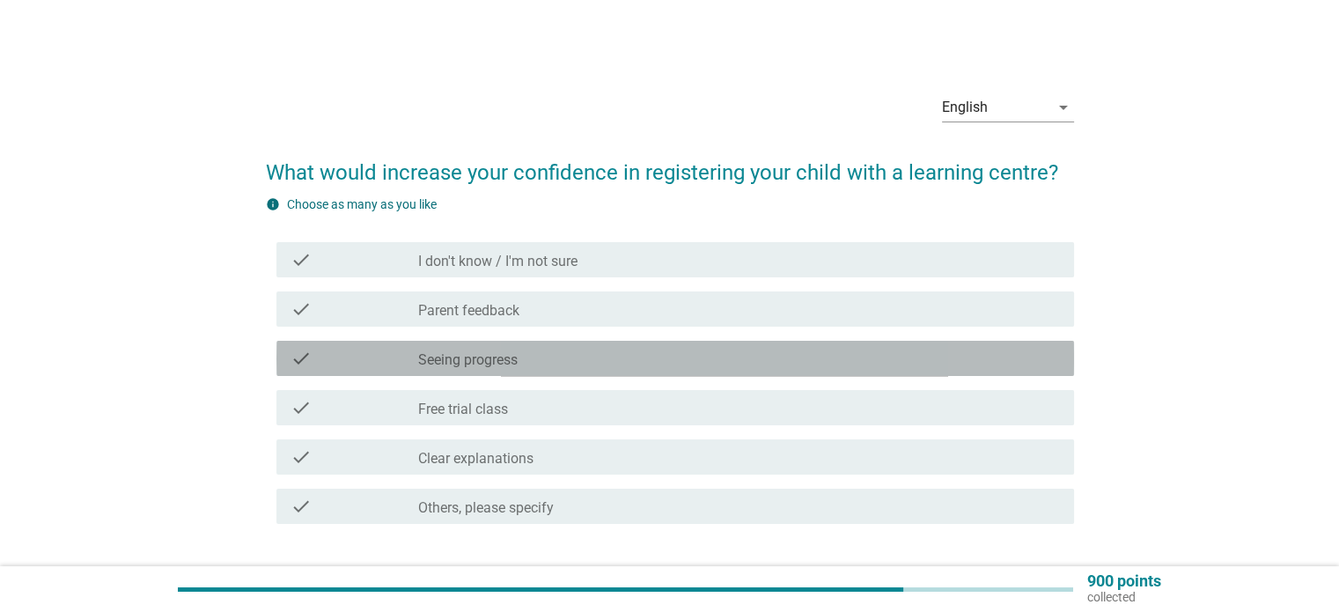
click at [430, 363] on label "Seeing progress" at bounding box center [467, 360] width 99 height 18
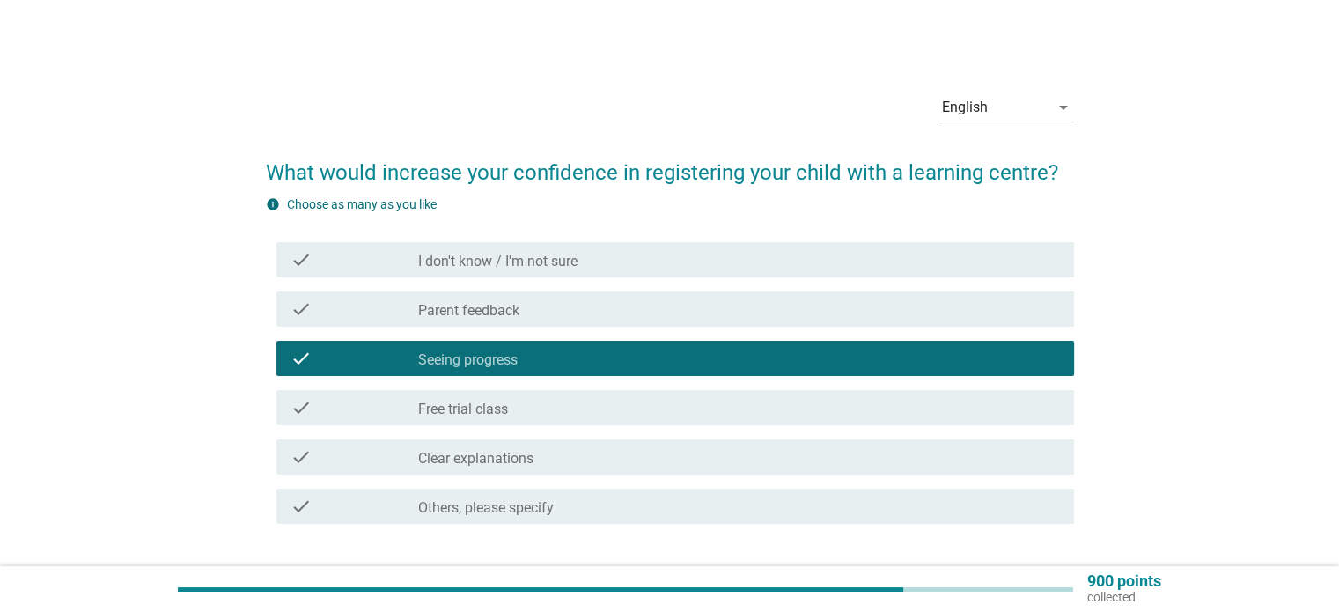
scroll to position [121, 0]
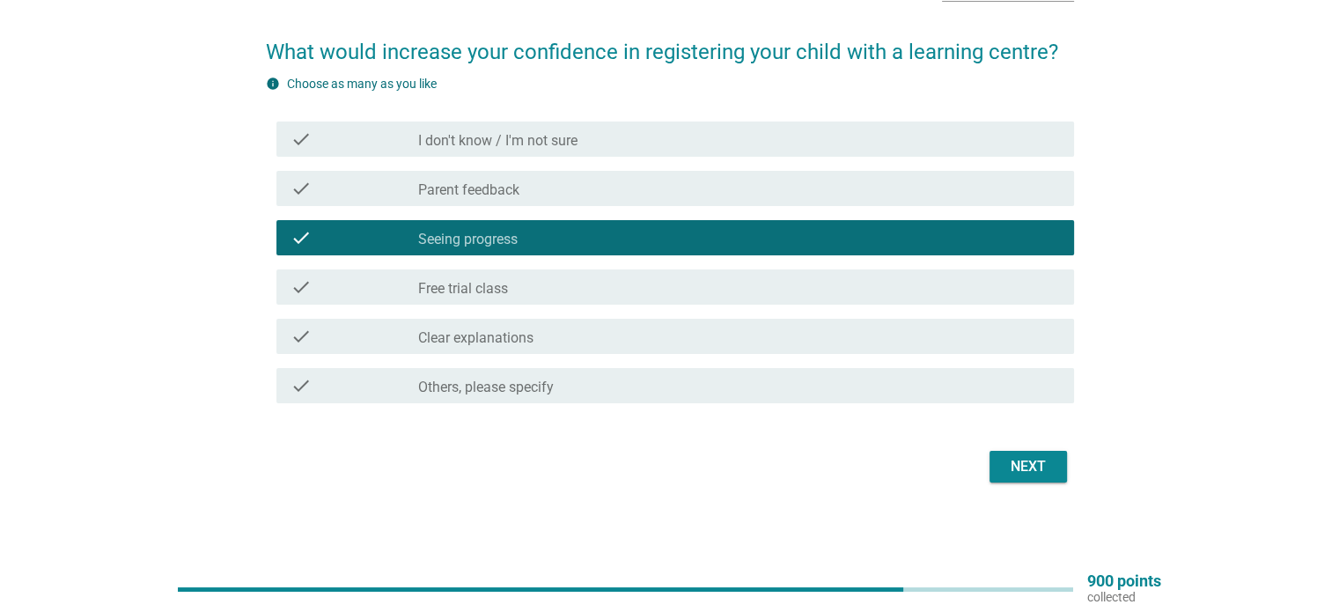
click at [1035, 467] on div "Next" at bounding box center [1027, 466] width 49 height 21
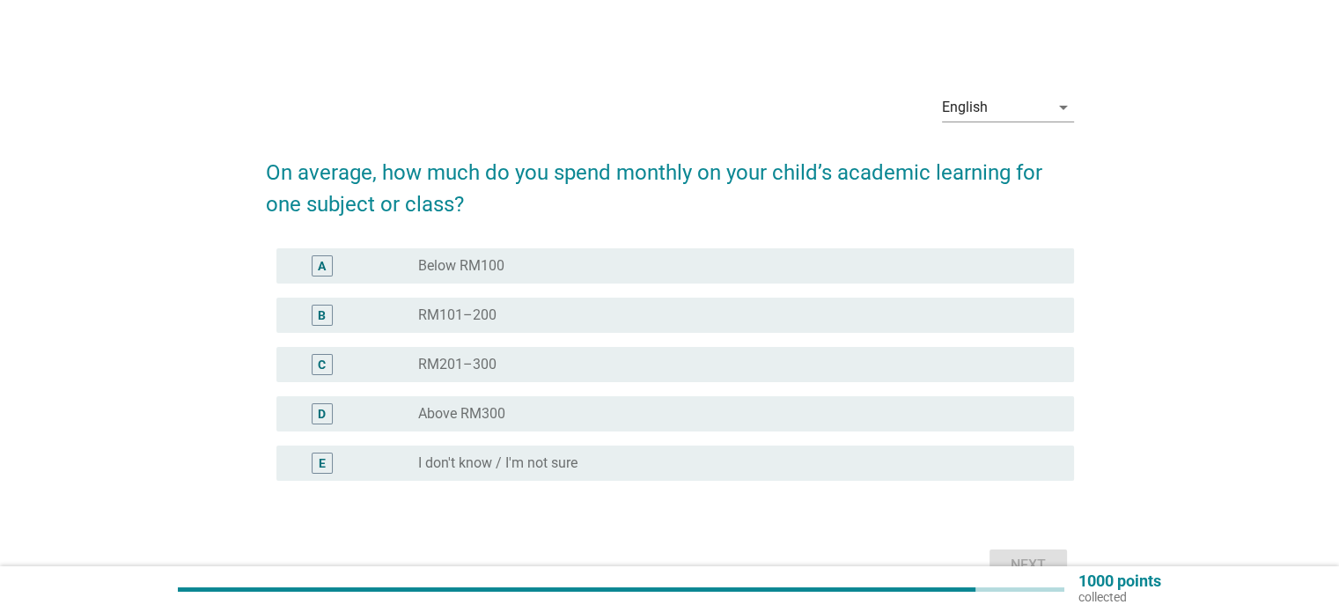
click at [518, 400] on div "D radio_button_unchecked Above RM300" at bounding box center [674, 413] width 797 height 35
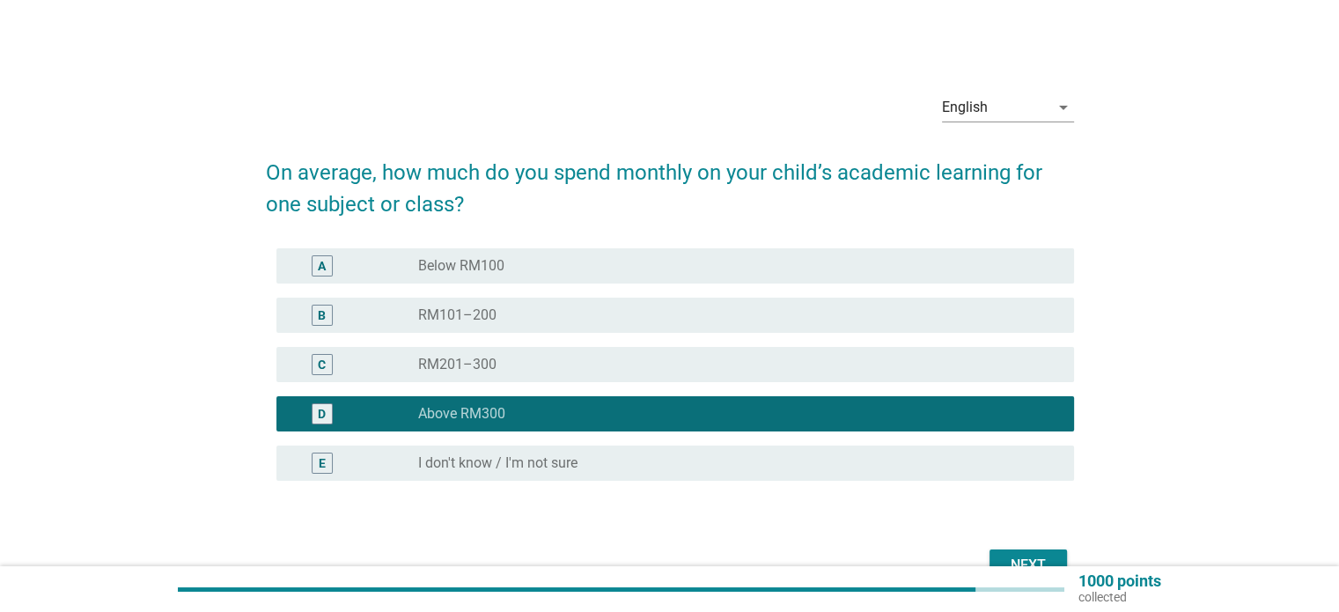
click at [1002, 549] on button "Next" at bounding box center [1027, 565] width 77 height 32
